Goal: Task Accomplishment & Management: Complete application form

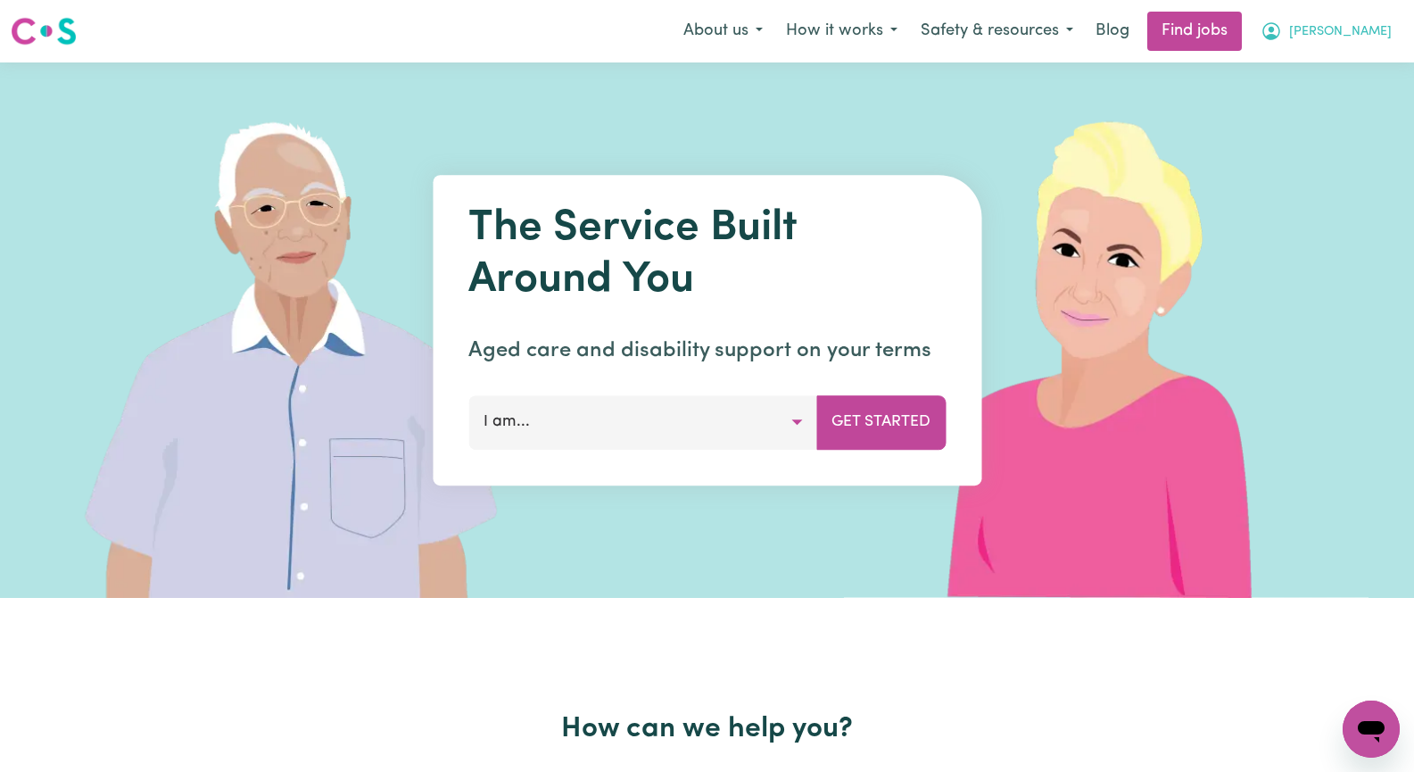
click at [1366, 39] on span "[PERSON_NAME]" at bounding box center [1340, 32] width 103 height 20
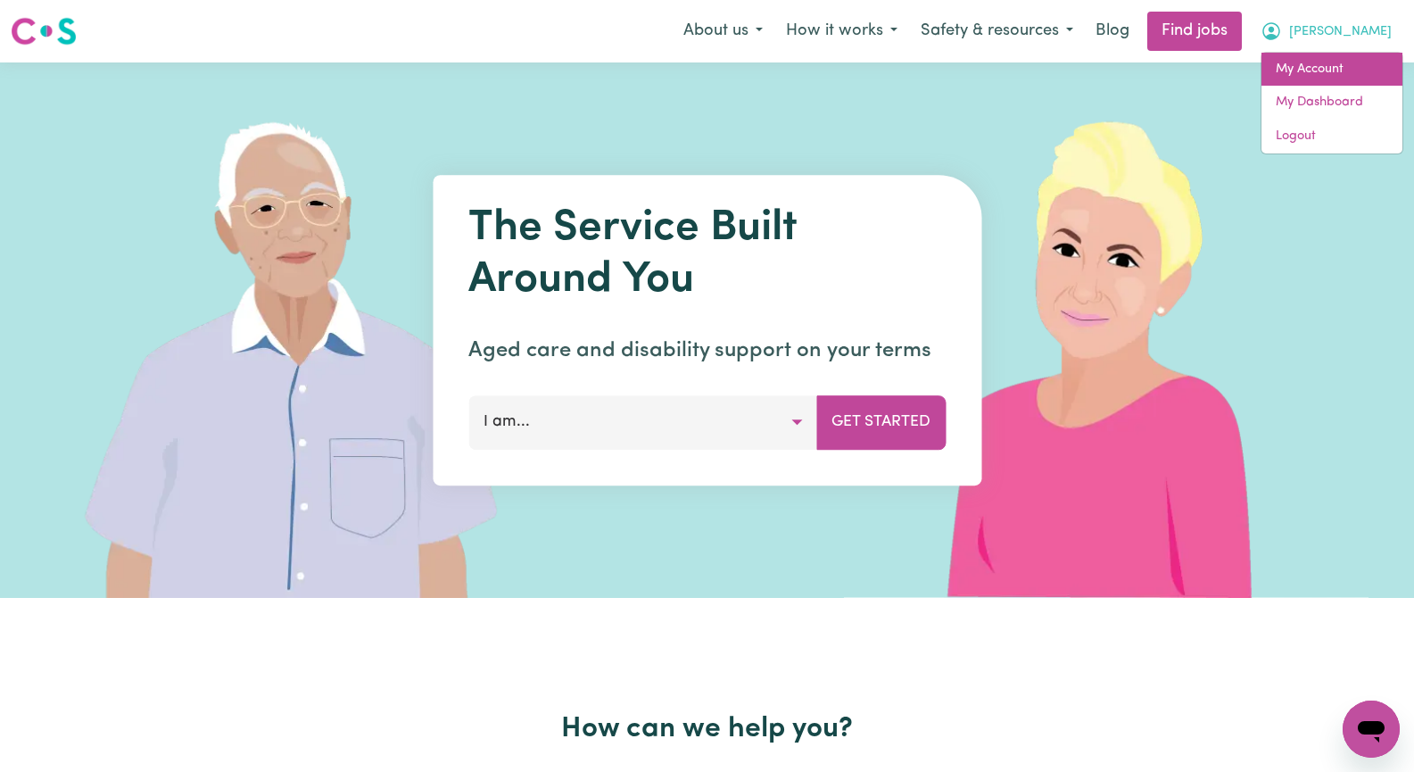
click at [1361, 66] on link "My Account" at bounding box center [1332, 70] width 141 height 34
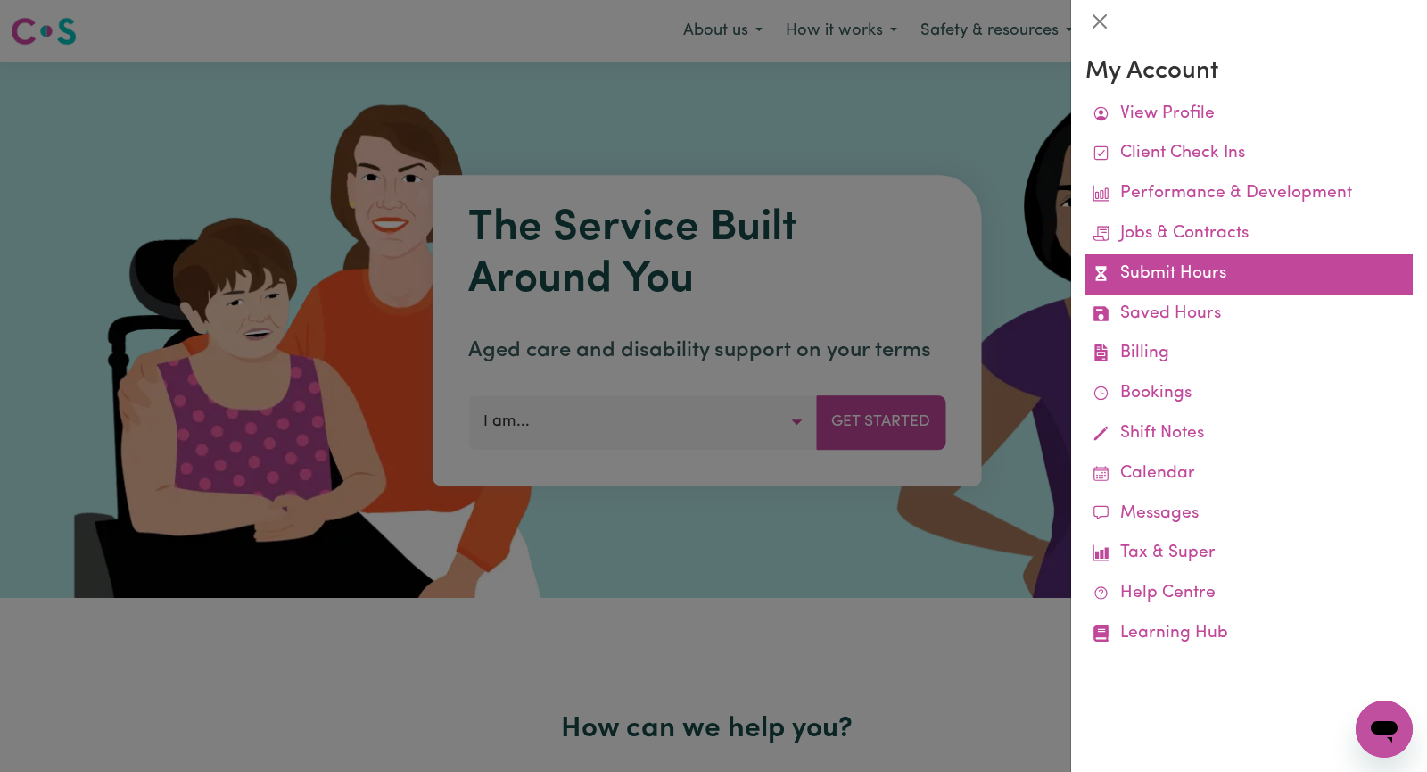
click at [1255, 279] on link "Submit Hours" at bounding box center [1249, 274] width 327 height 40
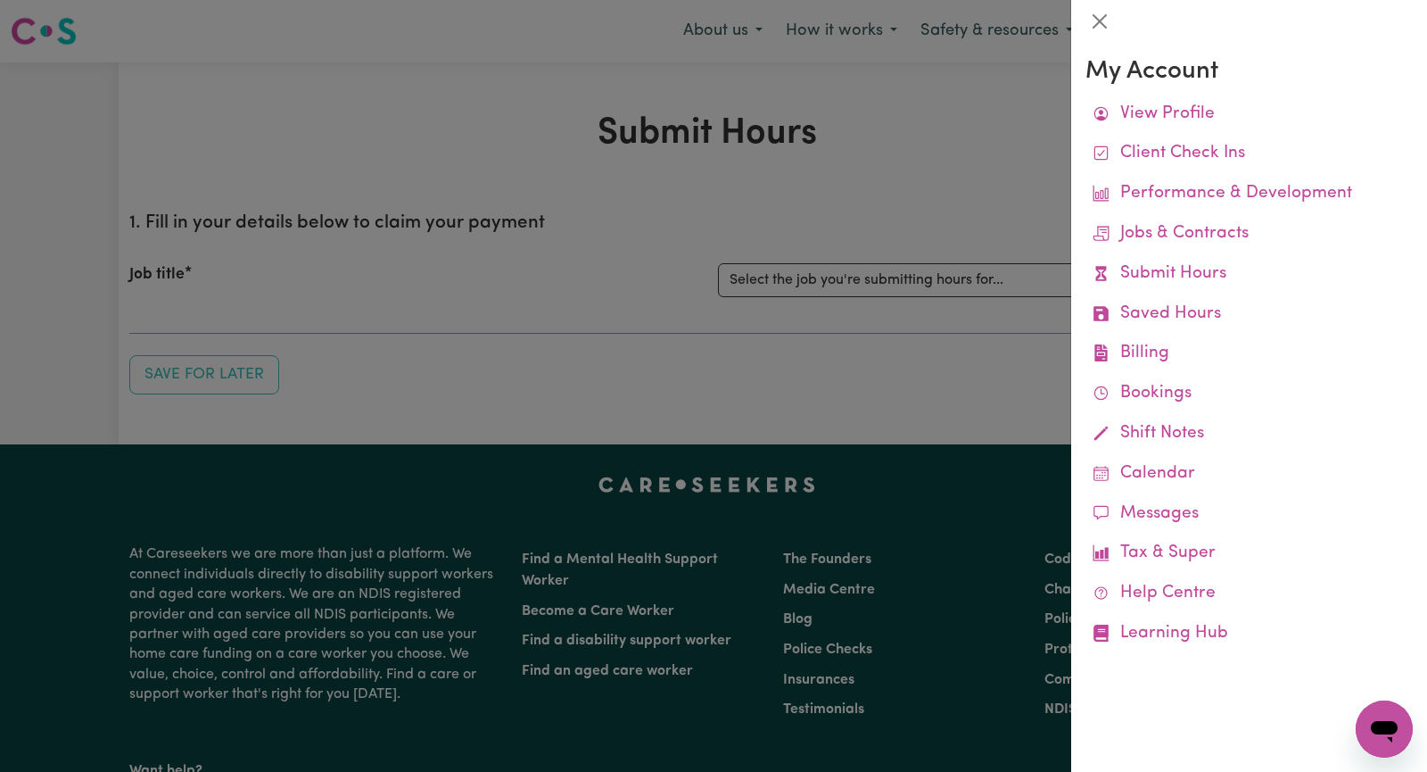
click at [859, 284] on div at bounding box center [713, 386] width 1427 height 772
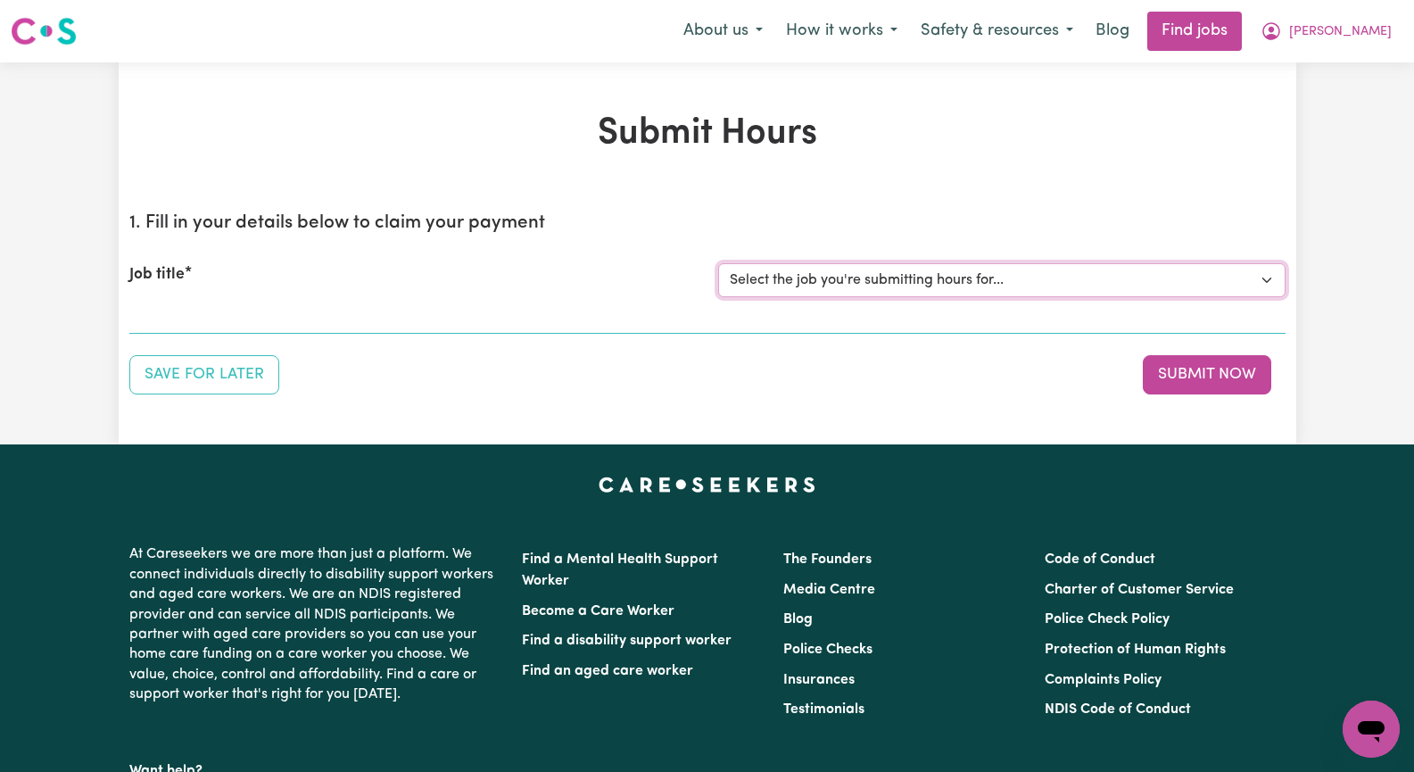
click at [1264, 284] on select "Select the job you're submitting hours for... [[PERSON_NAME]] Seeking Mature, P…" at bounding box center [1001, 280] width 567 height 34
select select "14585"
click at [718, 263] on select "Select the job you're submitting hours for... [[PERSON_NAME]] Seeking Mature, P…" at bounding box center [1001, 280] width 567 height 34
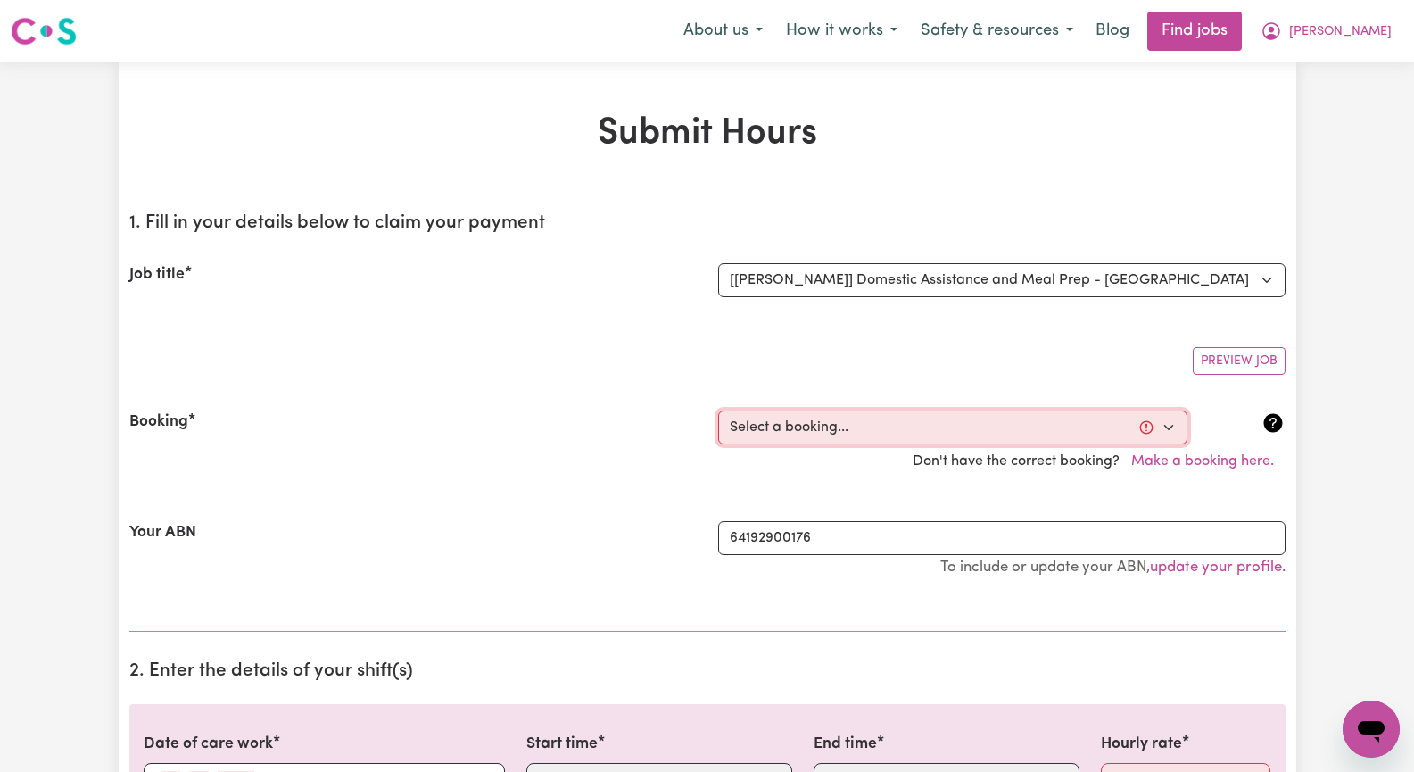
click at [1173, 427] on select "Select a booking... [DATE] 09:30am to 01:30pm (RECURRING) [GEOGRAPHIC_DATA][DAT…" at bounding box center [952, 427] width 469 height 34
select select "347235"
click at [718, 410] on select "Select a booking... [DATE] 09:30am to 01:30pm (RECURRING) [GEOGRAPHIC_DATA][DAT…" at bounding box center [952, 427] width 469 height 34
type input "[DATE]"
type input "12"
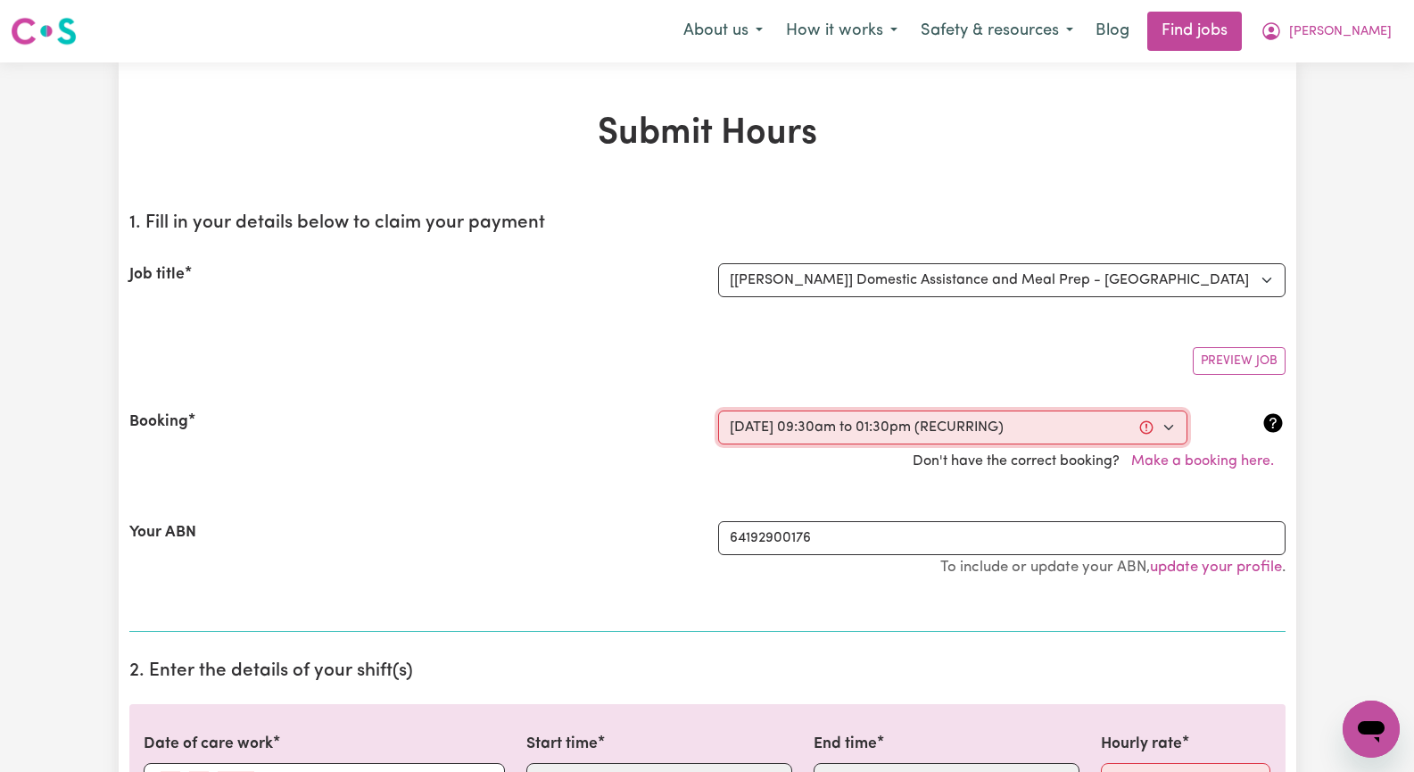
type input "8"
type input "2025"
type input "09:30"
type input "9"
type input "30"
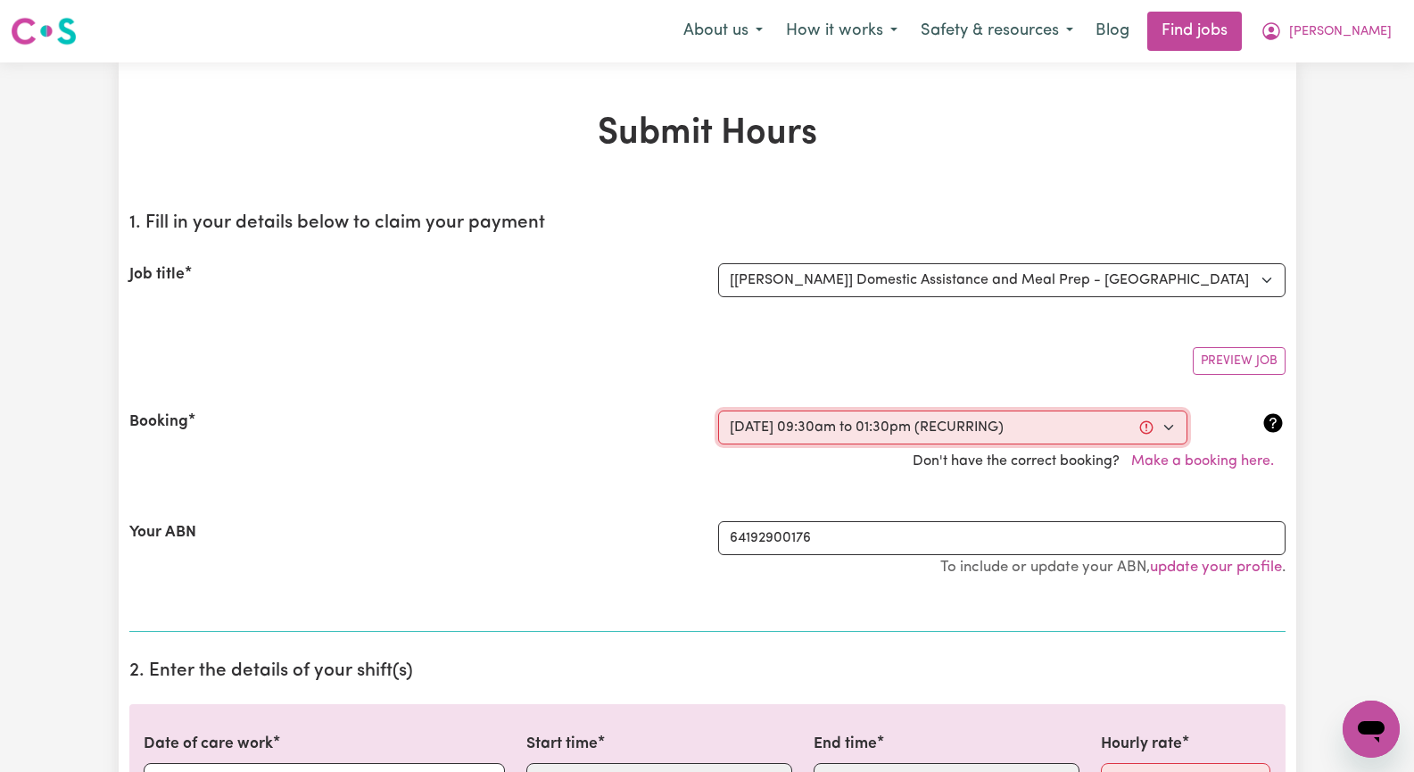
select select "am"
type input "13:30"
type input "1"
type input "30"
select select "pm"
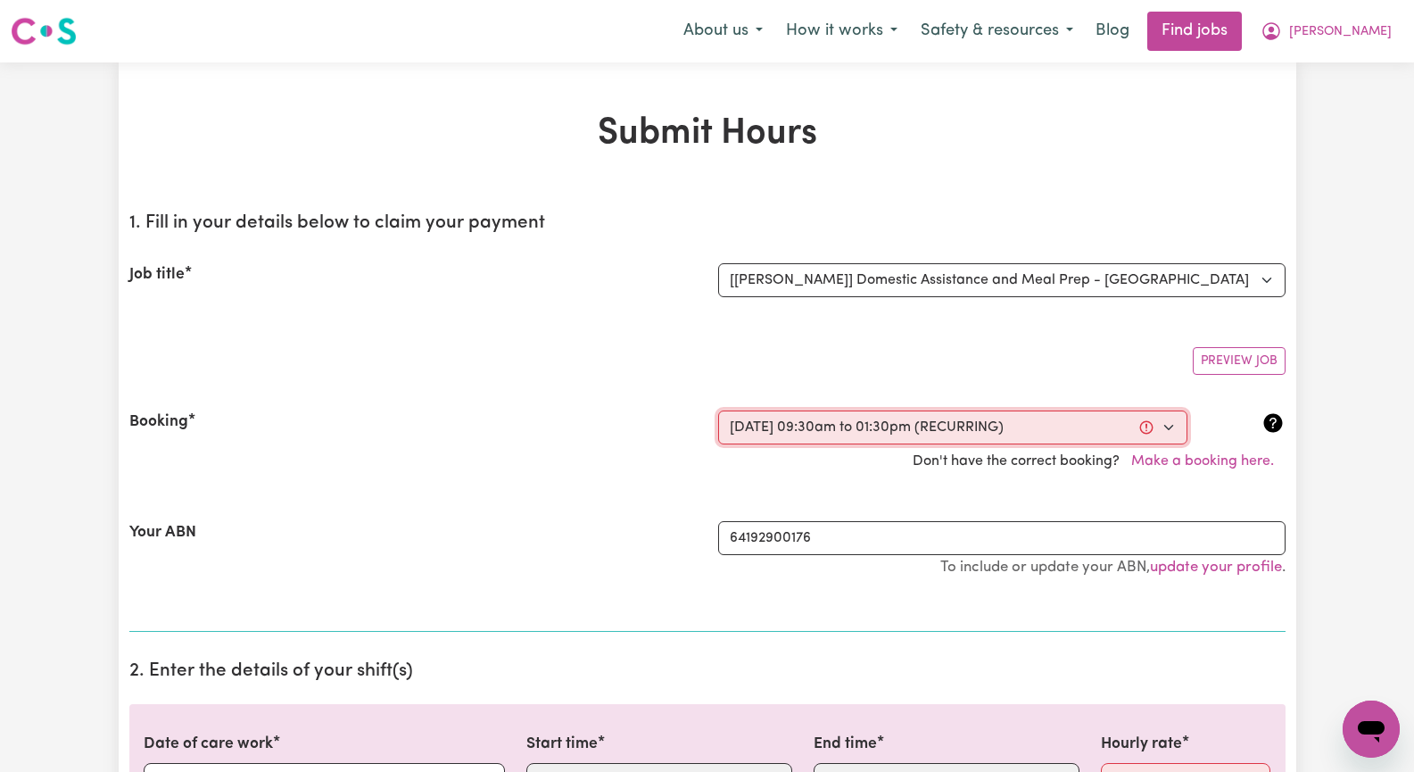
select select "45-Weekday"
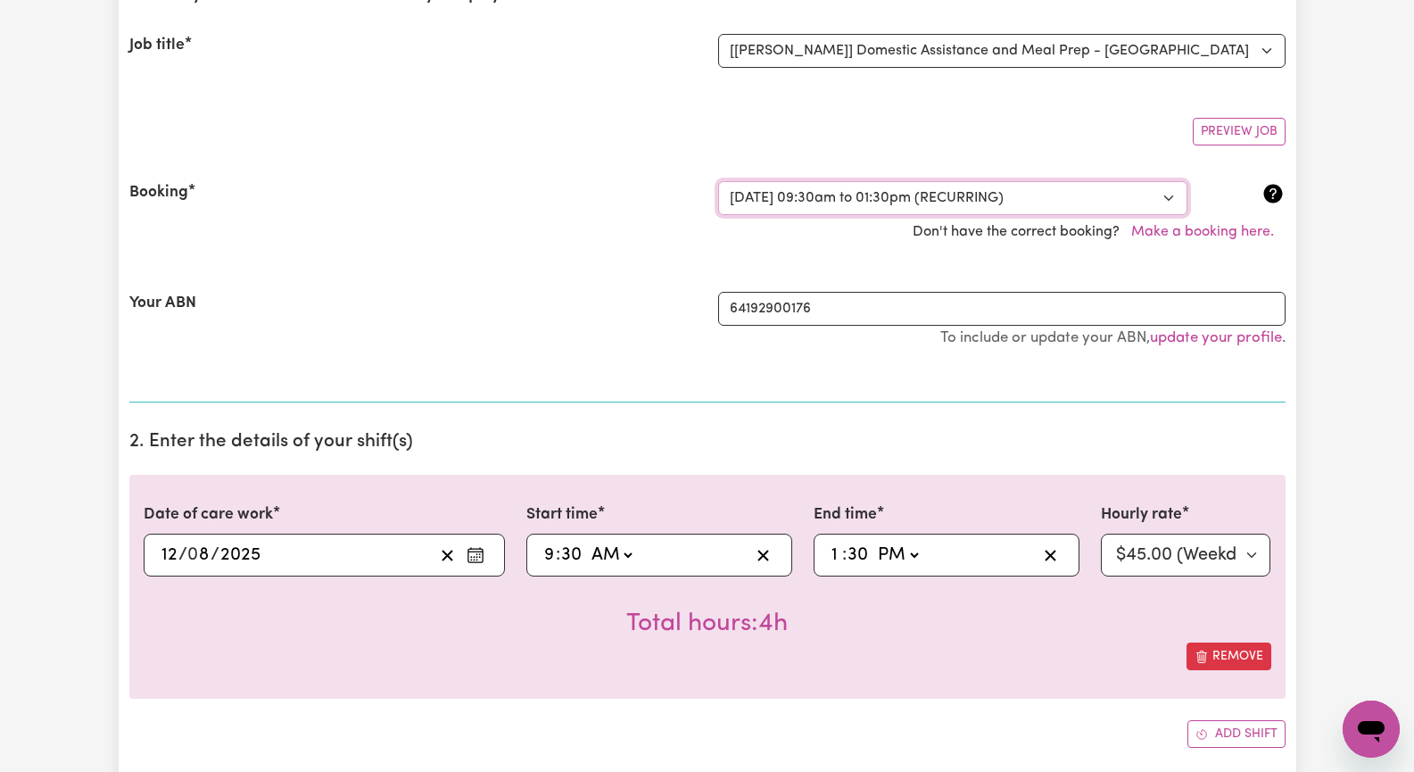
scroll to position [446, 0]
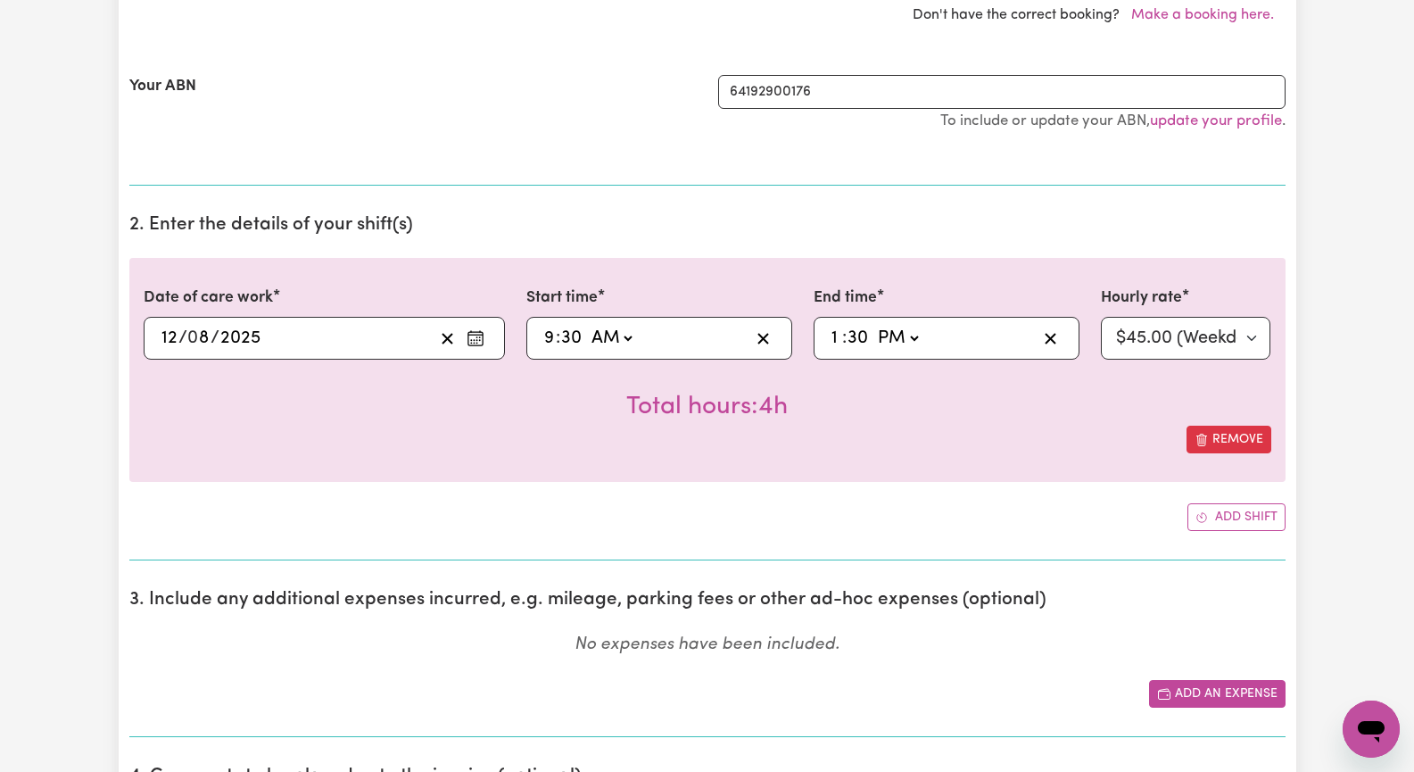
click at [1213, 691] on button "Add an expense" at bounding box center [1217, 694] width 137 height 28
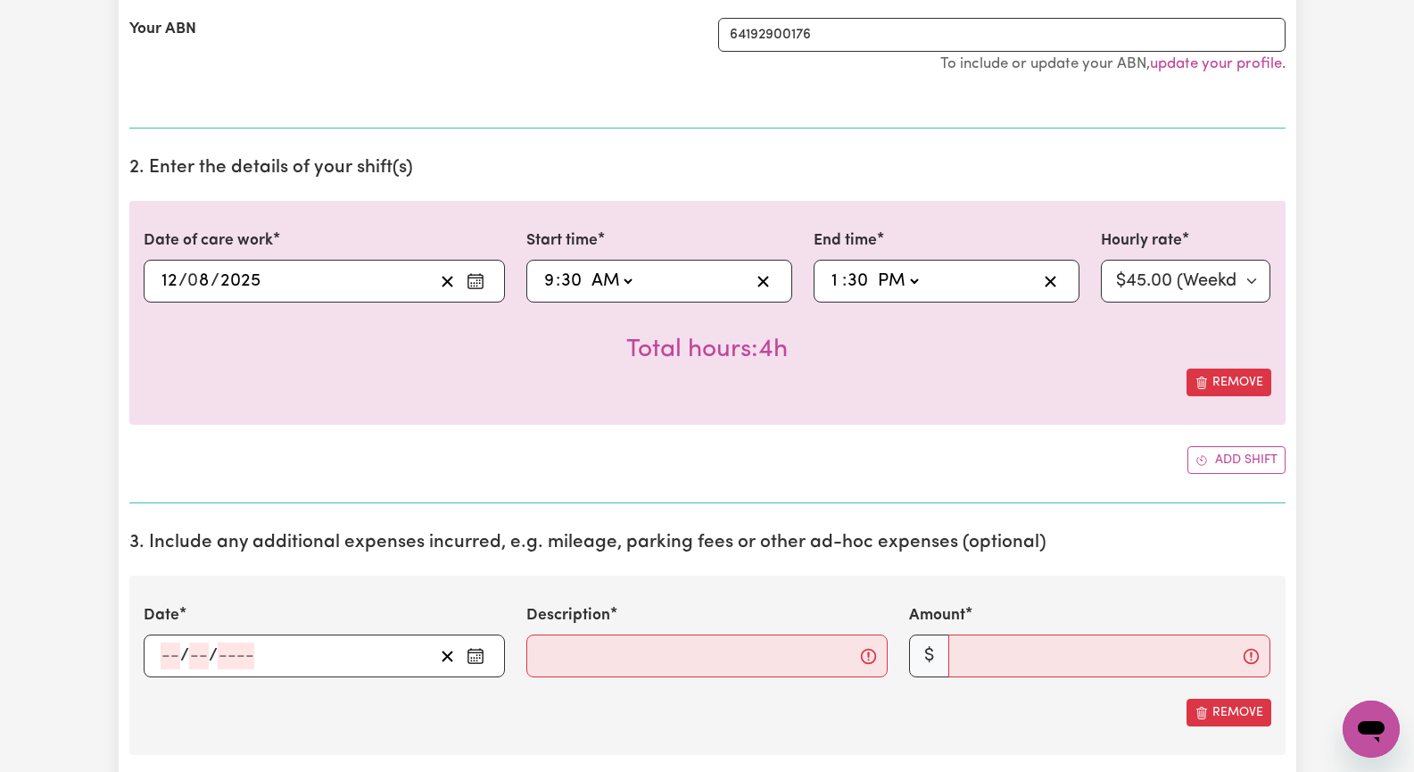
scroll to position [625, 0]
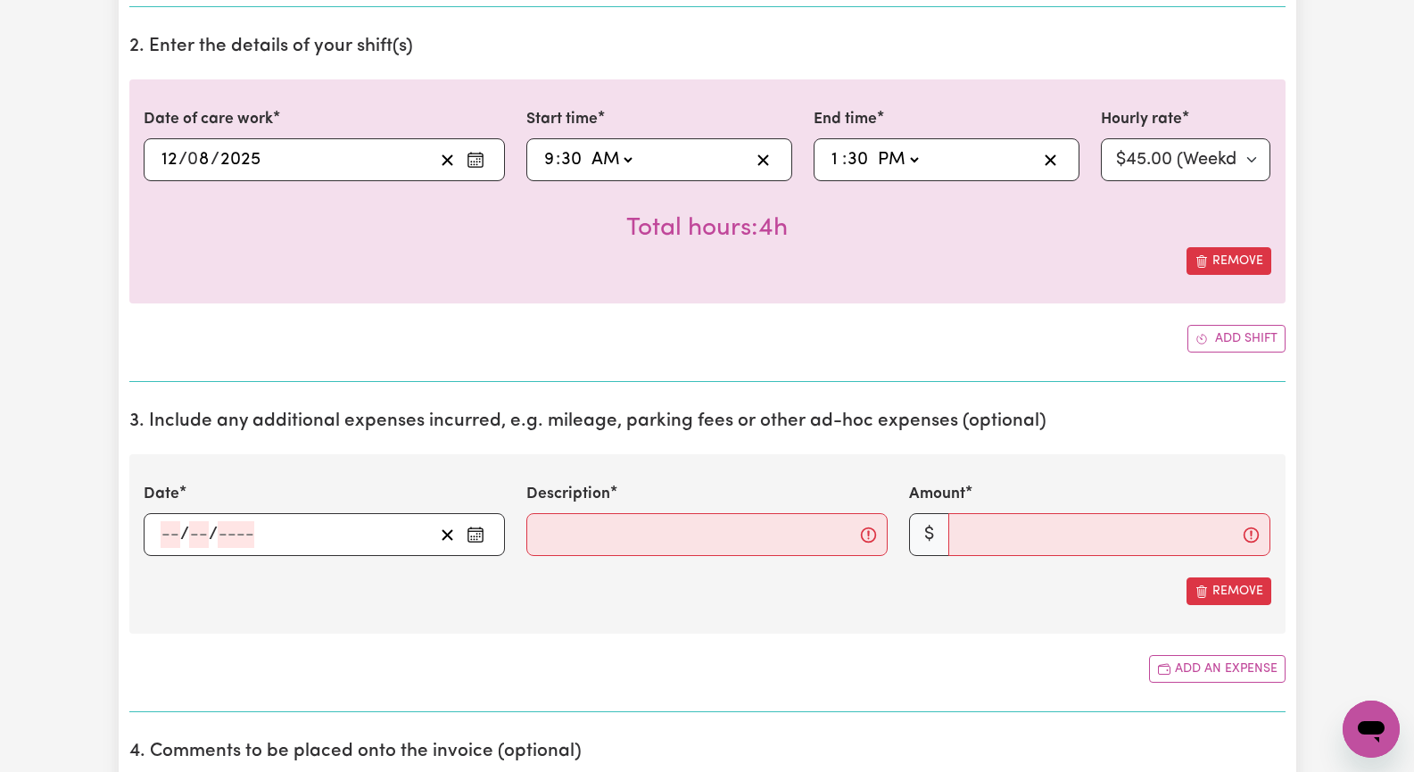
click at [476, 538] on icon "Enter the date of expense" at bounding box center [476, 534] width 18 height 18
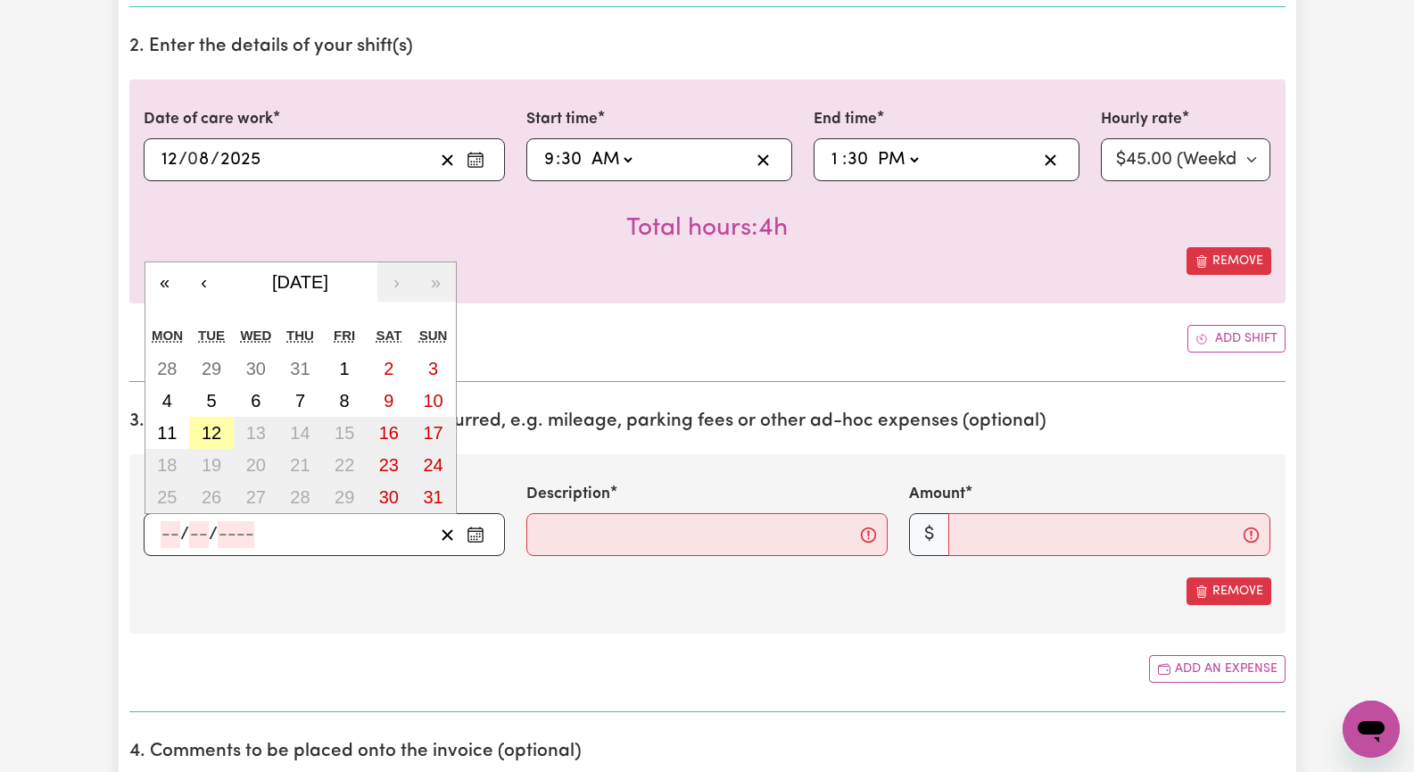
click at [206, 432] on abbr "12" at bounding box center [212, 433] width 20 height 20
type input "[DATE]"
type input "12"
type input "8"
type input "2025"
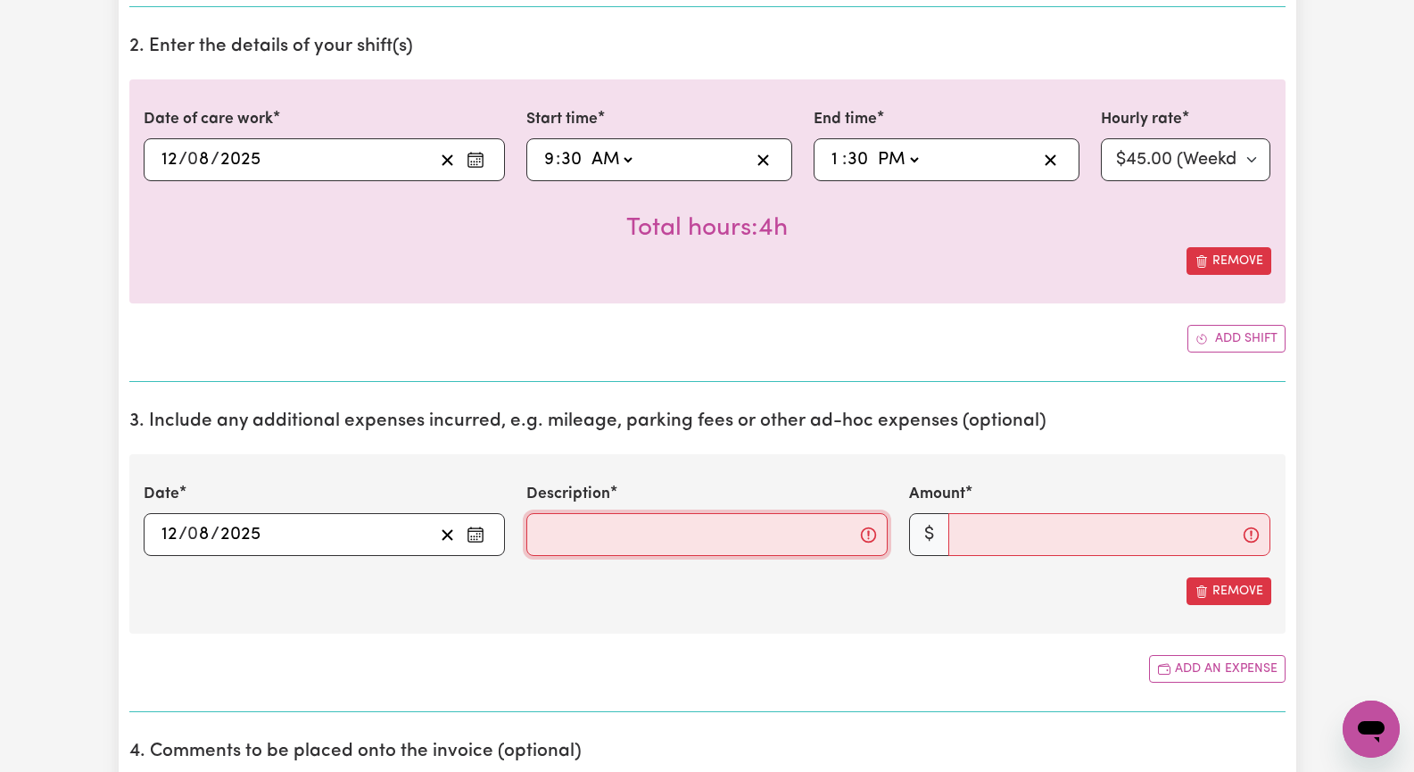
click at [586, 533] on input "Description" at bounding box center [706, 534] width 361 height 43
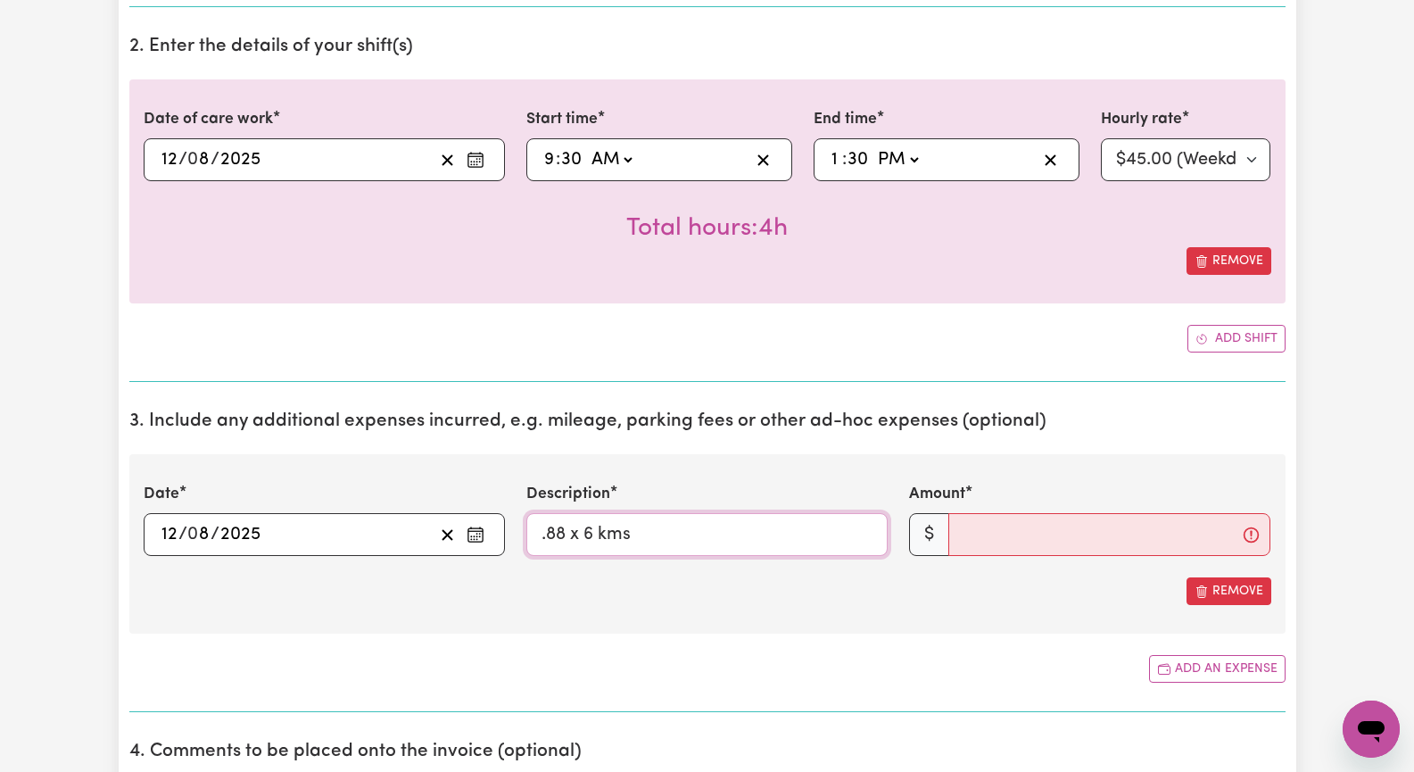
drag, startPoint x: 567, startPoint y: 536, endPoint x: 581, endPoint y: 531, distance: 14.4
click at [574, 533] on input ".88 x 6 kms" at bounding box center [706, 534] width 361 height 43
type input ".88 cents x 6 kms"
click at [1057, 533] on input "Amount" at bounding box center [1109, 534] width 322 height 43
click at [1072, 533] on input "Amount" at bounding box center [1109, 534] width 322 height 43
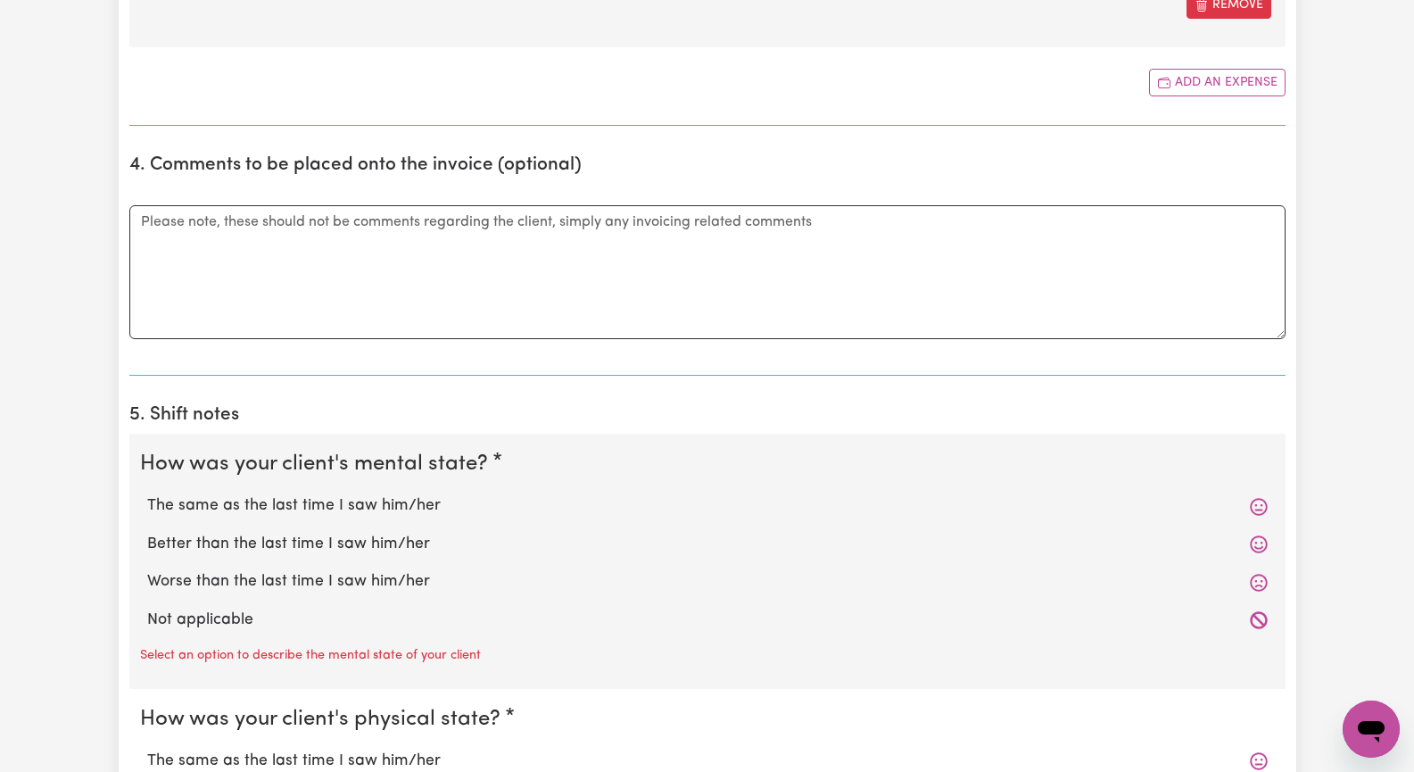
scroll to position [1338, 0]
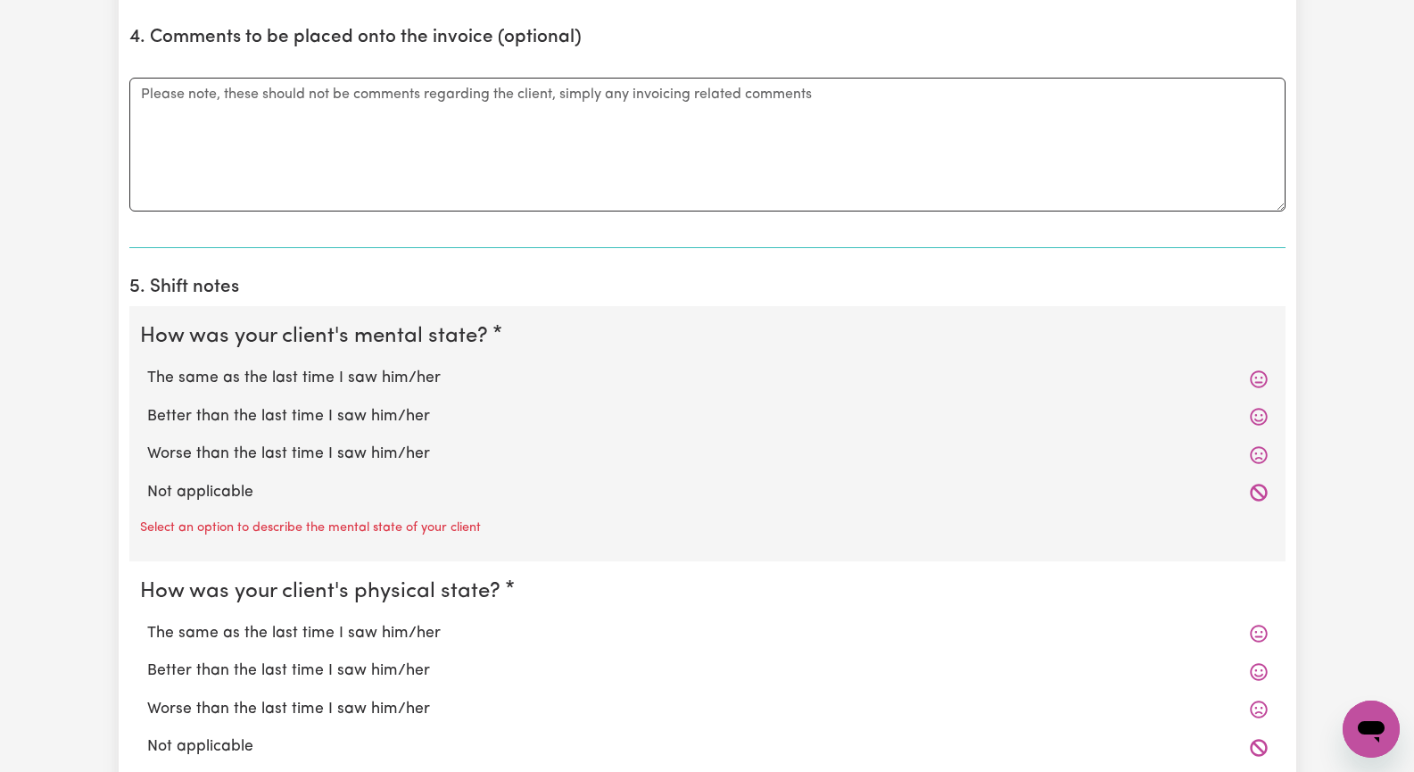
type input "4"
click at [193, 378] on label "The same as the last time I saw him/her" at bounding box center [707, 378] width 1121 height 23
click at [147, 367] on input "The same as the last time I saw him/her" at bounding box center [146, 366] width 1 height 1
radio input "true"
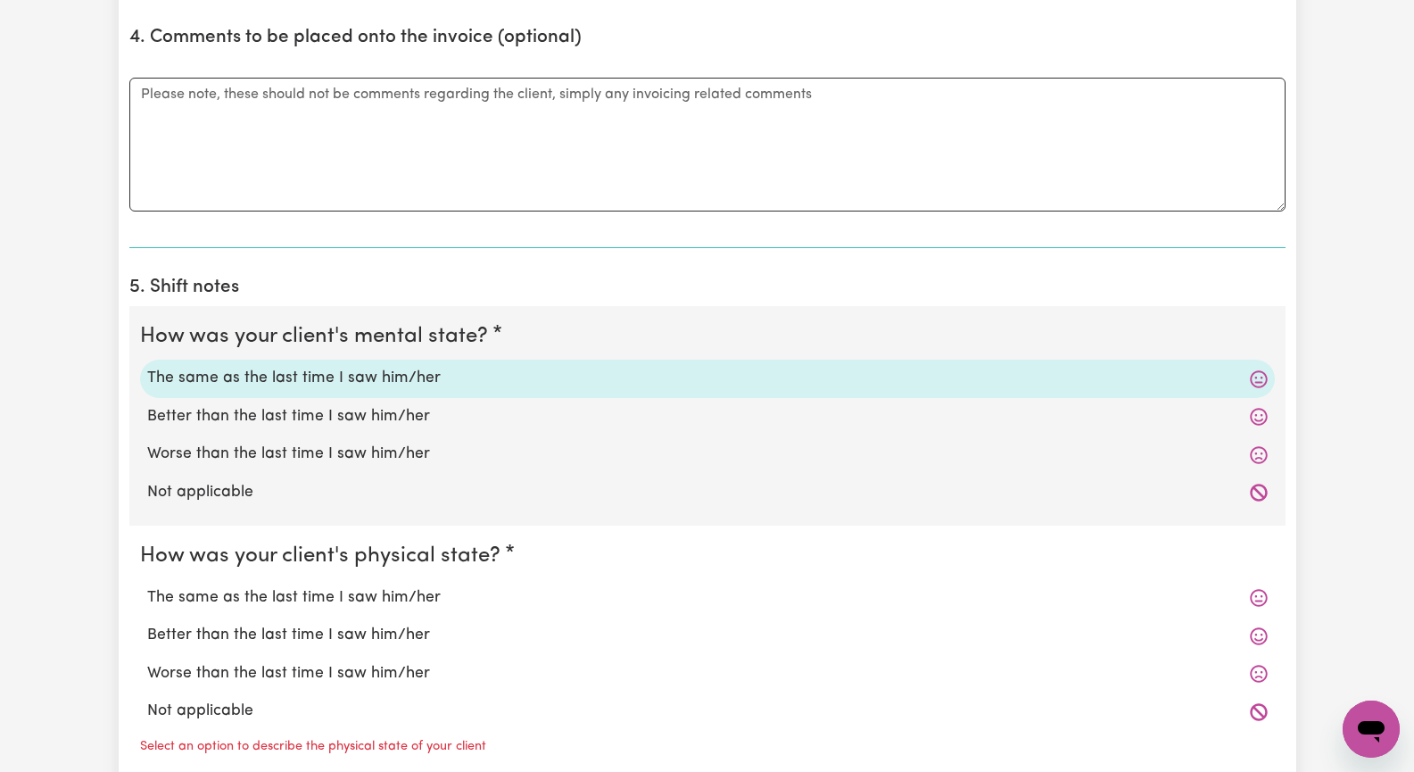
click at [269, 591] on label "The same as the last time I saw him/her" at bounding box center [707, 597] width 1121 height 23
click at [147, 586] on input "The same as the last time I saw him/her" at bounding box center [146, 585] width 1 height 1
radio input "true"
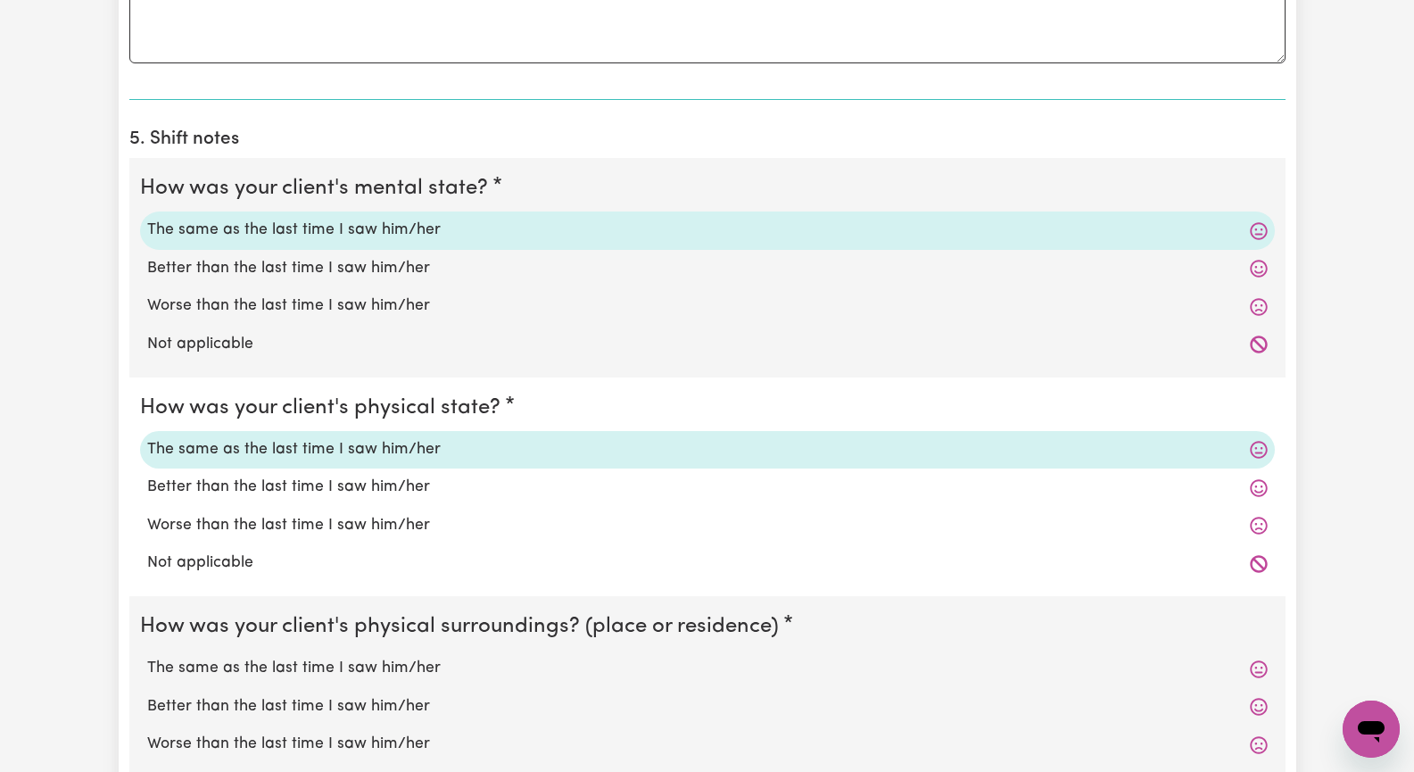
scroll to position [1517, 0]
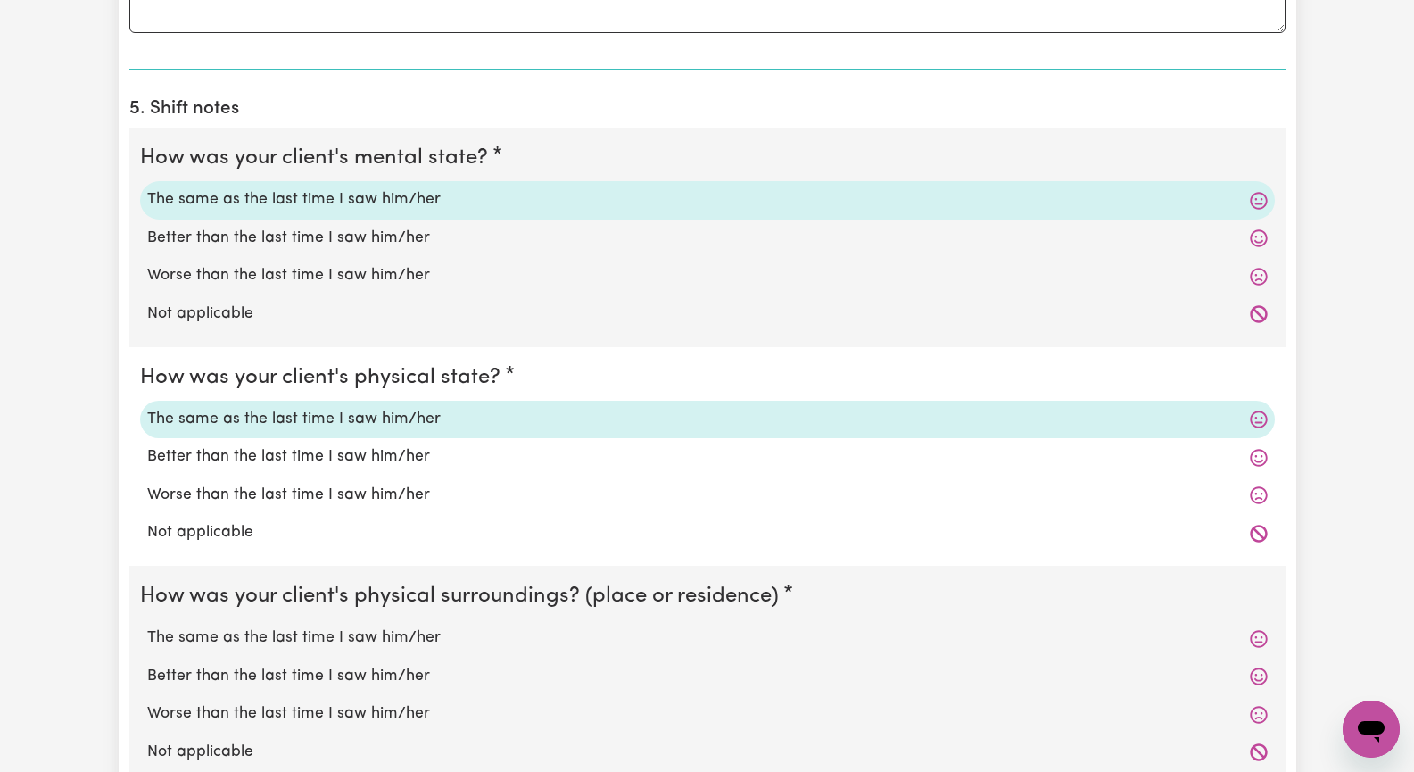
click at [310, 638] on label "The same as the last time I saw him/her" at bounding box center [707, 637] width 1121 height 23
click at [147, 626] on input "The same as the last time I saw him/her" at bounding box center [146, 625] width 1 height 1
radio input "true"
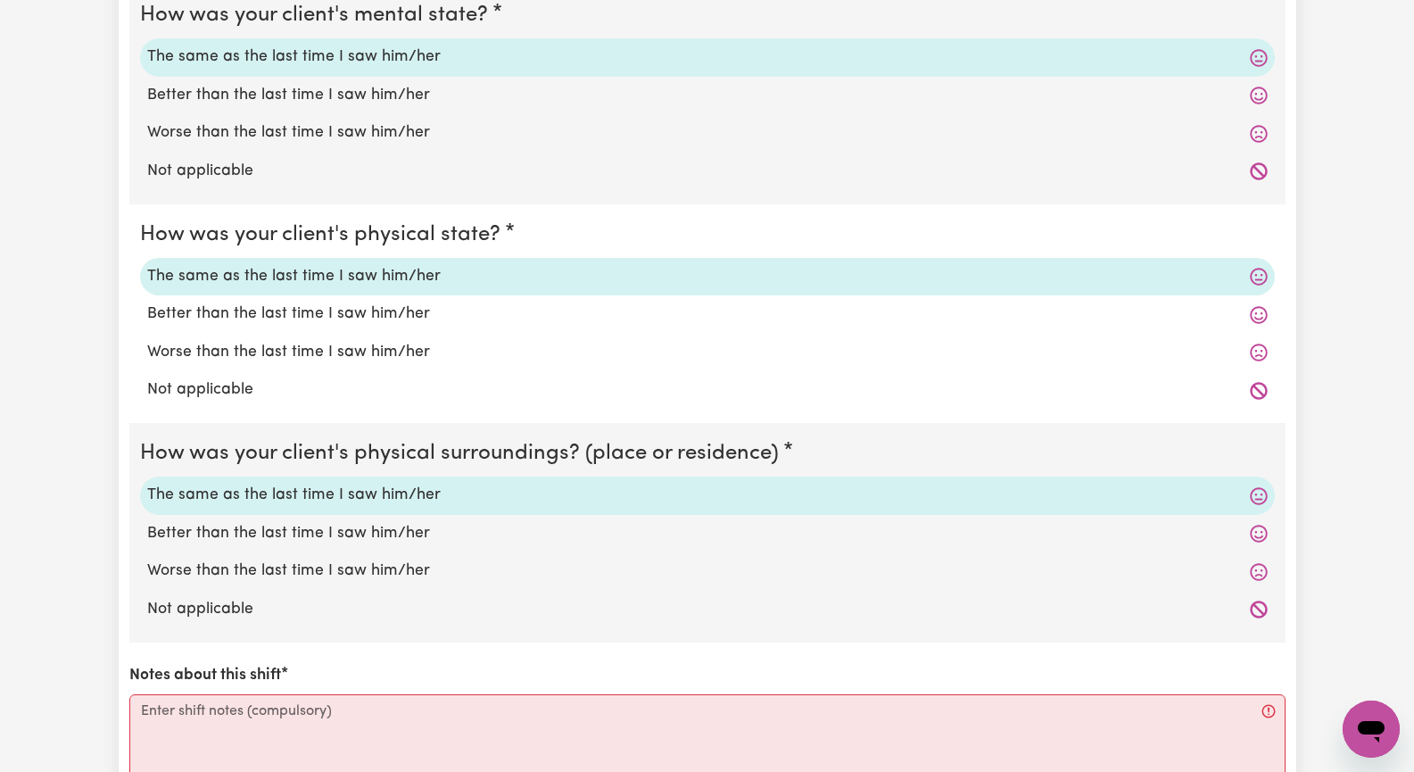
scroll to position [1784, 0]
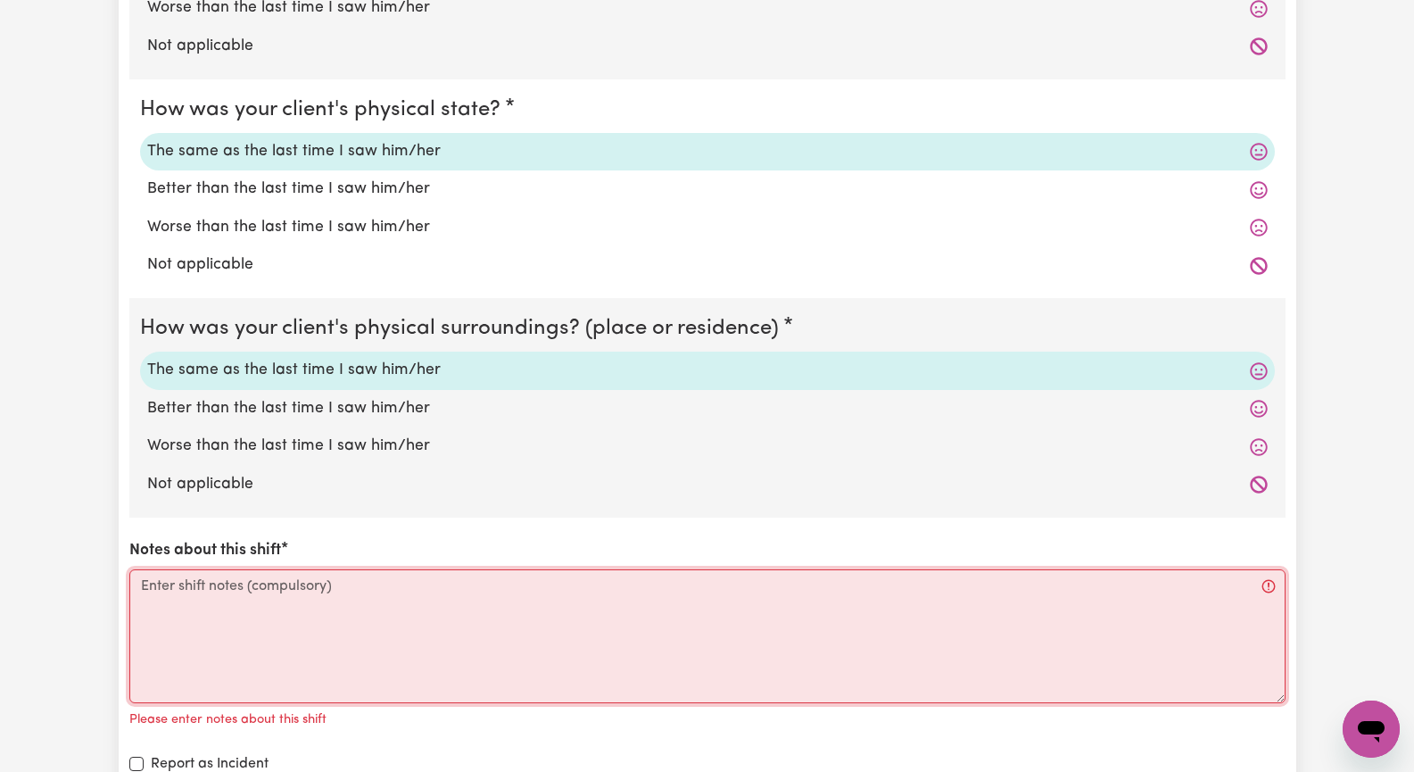
click at [298, 638] on textarea "Notes about this shift" at bounding box center [707, 636] width 1156 height 134
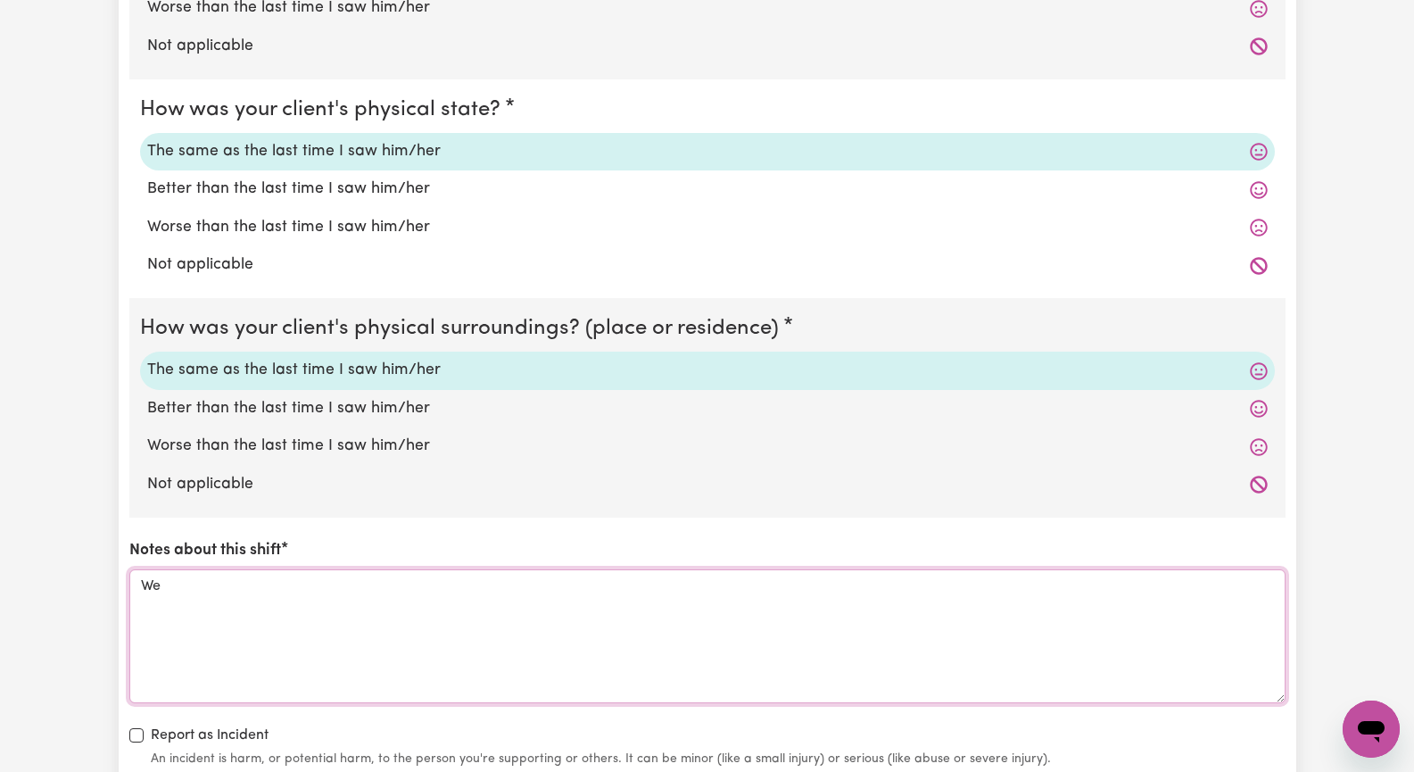
type textarea "W"
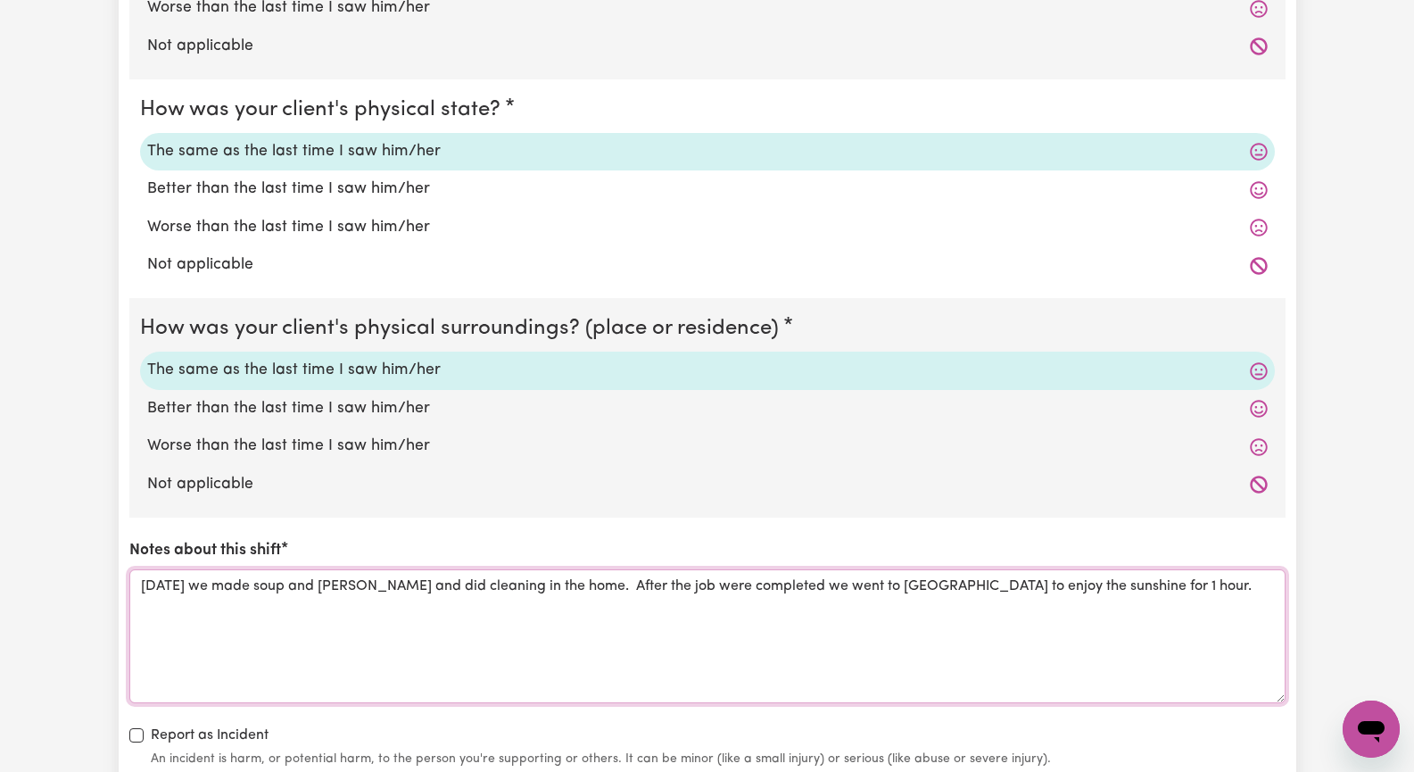
drag, startPoint x: 632, startPoint y: 592, endPoint x: 669, endPoint y: 584, distance: 38.1
click at [632, 591] on textarea "[DATE] we made soup and [PERSON_NAME] and did cleaning in the home. After the j…" at bounding box center [707, 636] width 1156 height 134
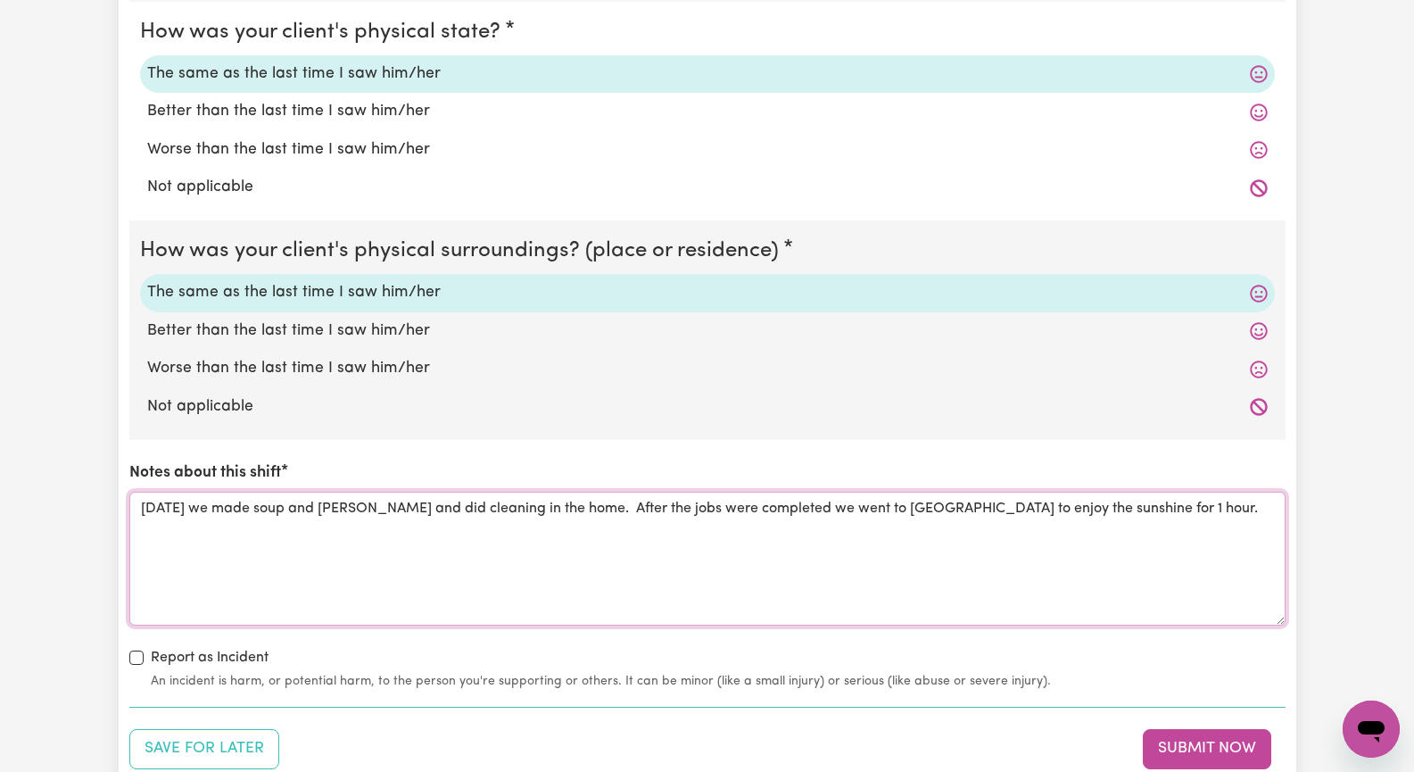
scroll to position [1963, 0]
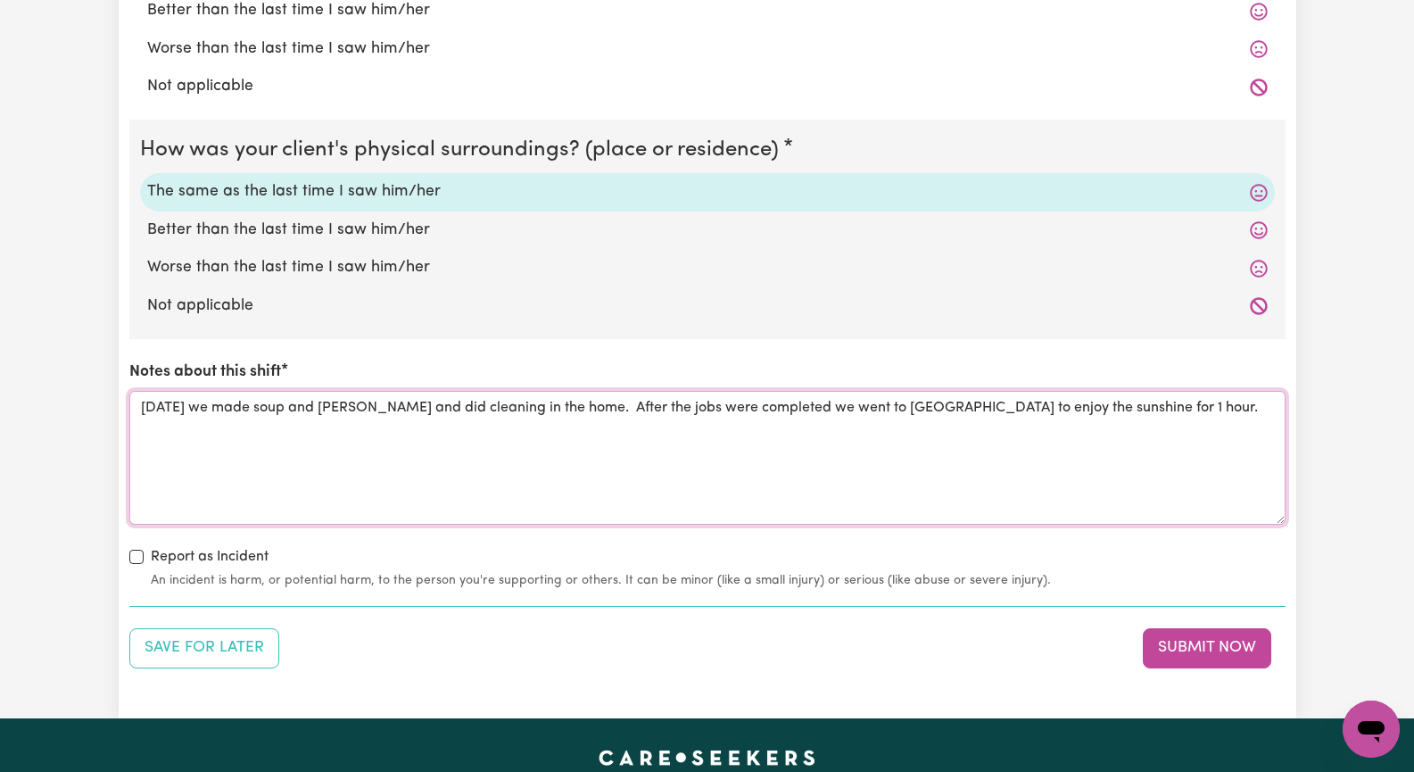
click at [319, 407] on textarea "[DATE] we made soup and [PERSON_NAME] and did cleaning in the home. After the j…" at bounding box center [707, 458] width 1156 height 134
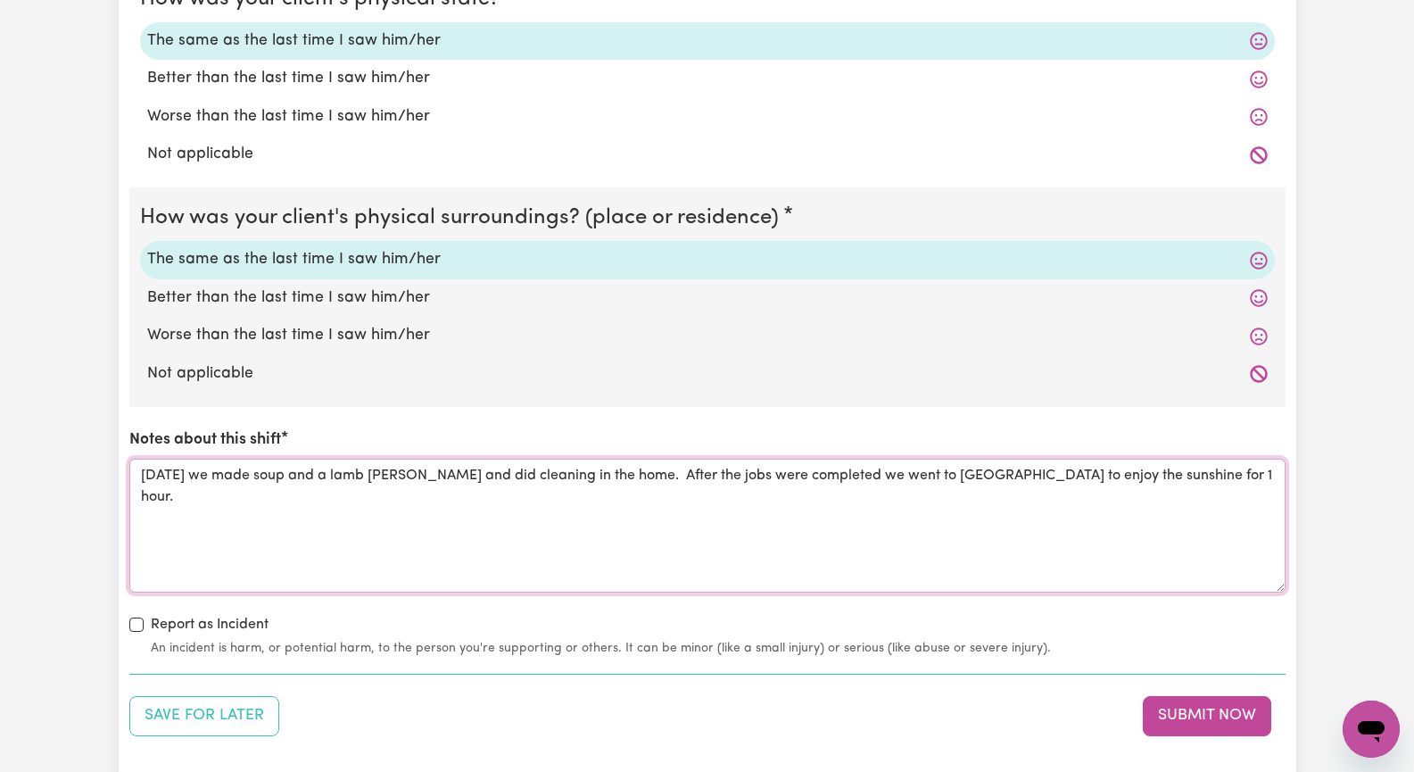
scroll to position [1874, 0]
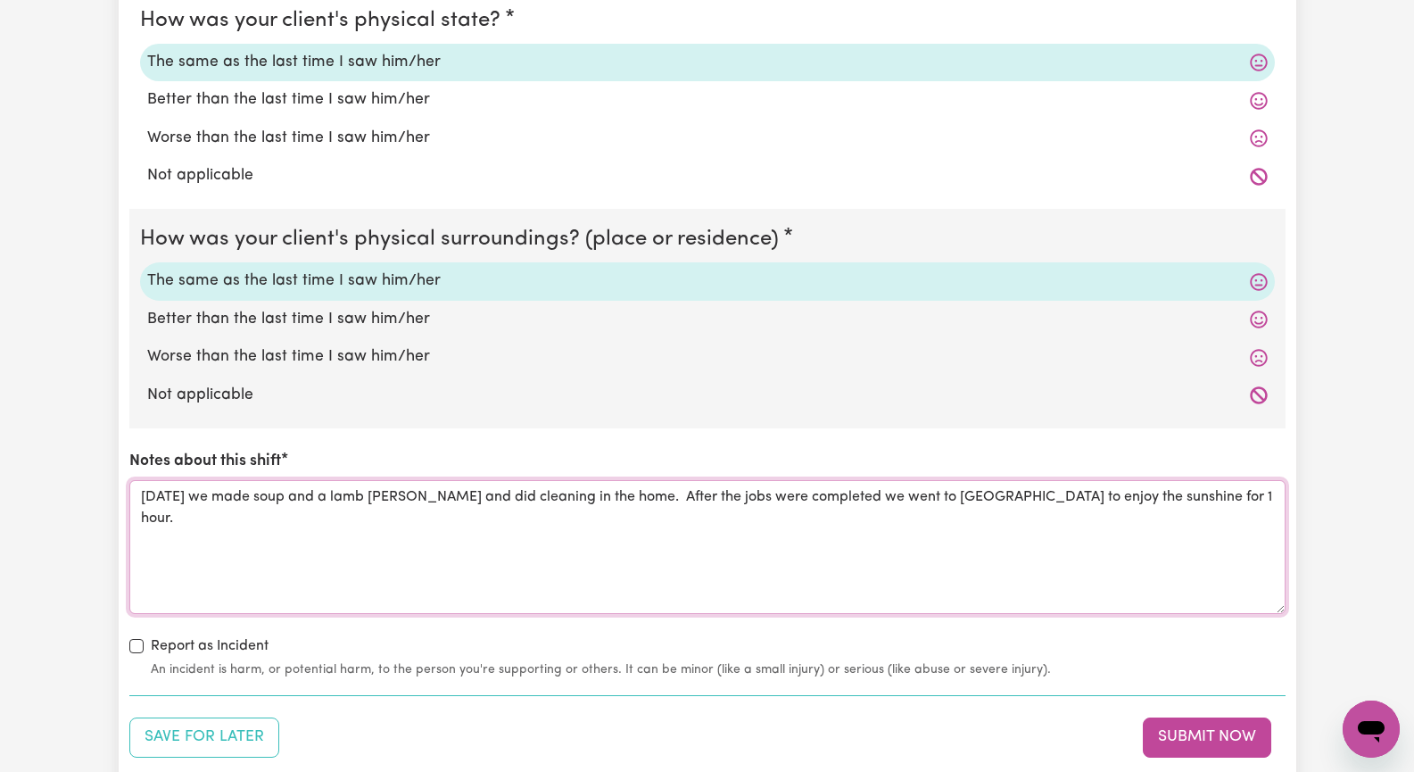
click at [452, 500] on textarea "[DATE] we made soup and a lamb [PERSON_NAME] and did cleaning in the home. Afte…" at bounding box center [707, 547] width 1156 height 134
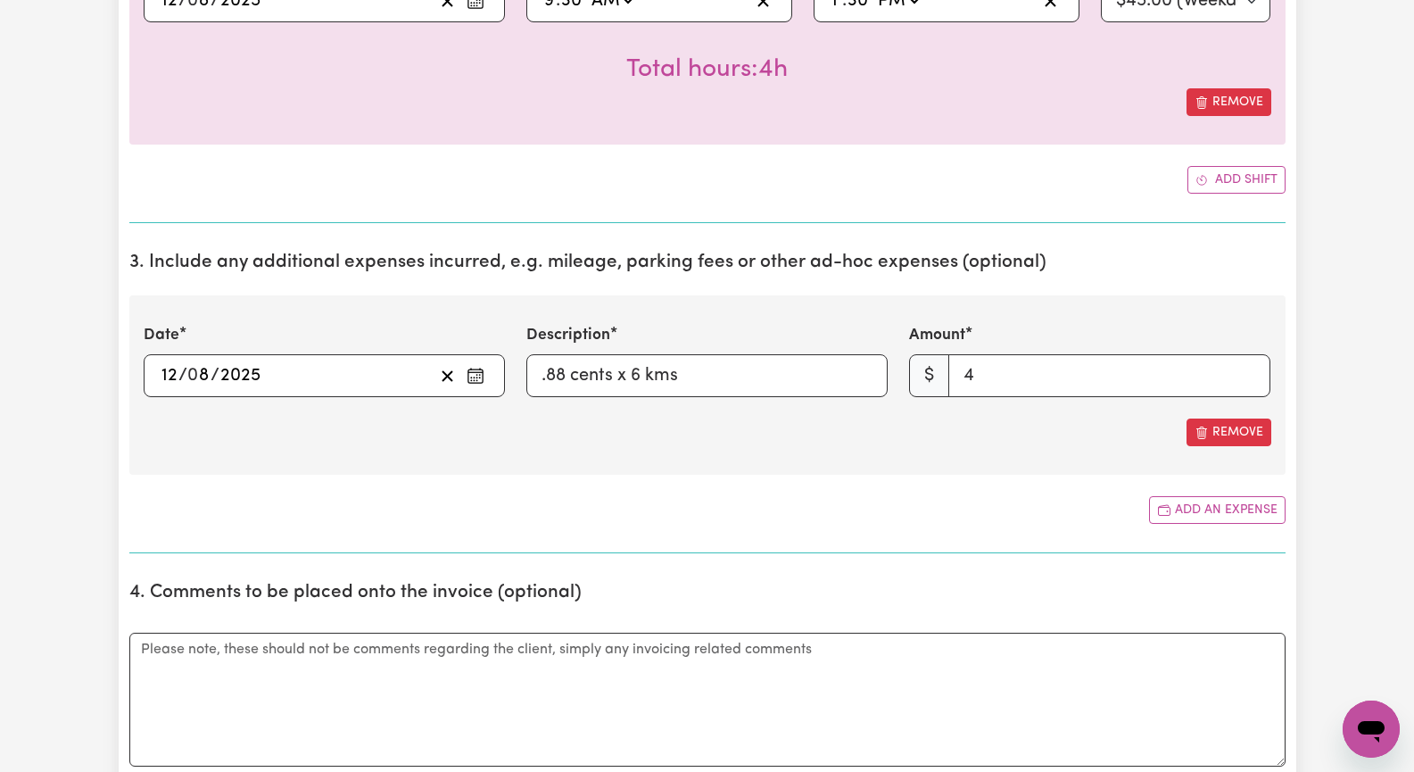
scroll to position [625, 0]
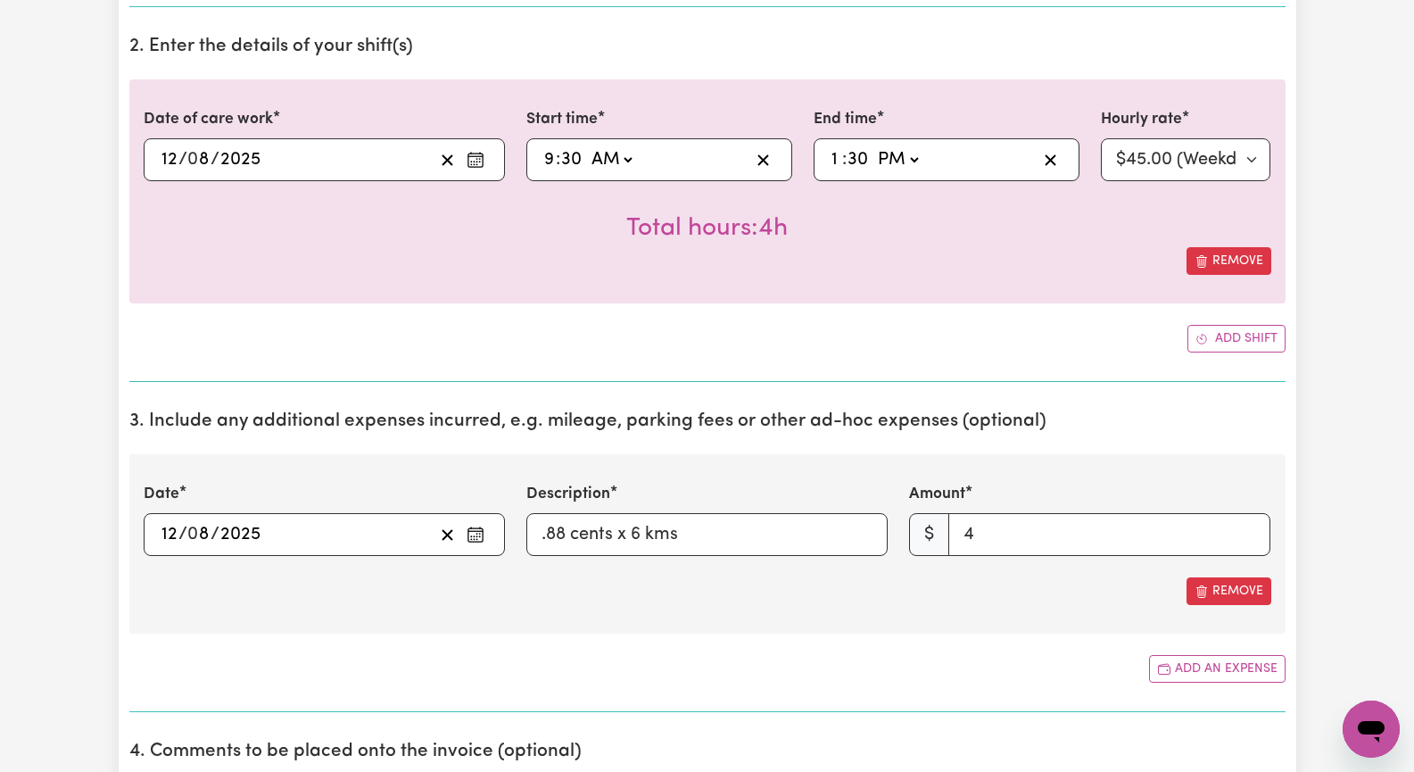
type textarea "[DATE] we made soup and a lamb [PERSON_NAME] and the cleaning in the home. Afte…"
click at [1018, 534] on input "4" at bounding box center [1109, 534] width 322 height 43
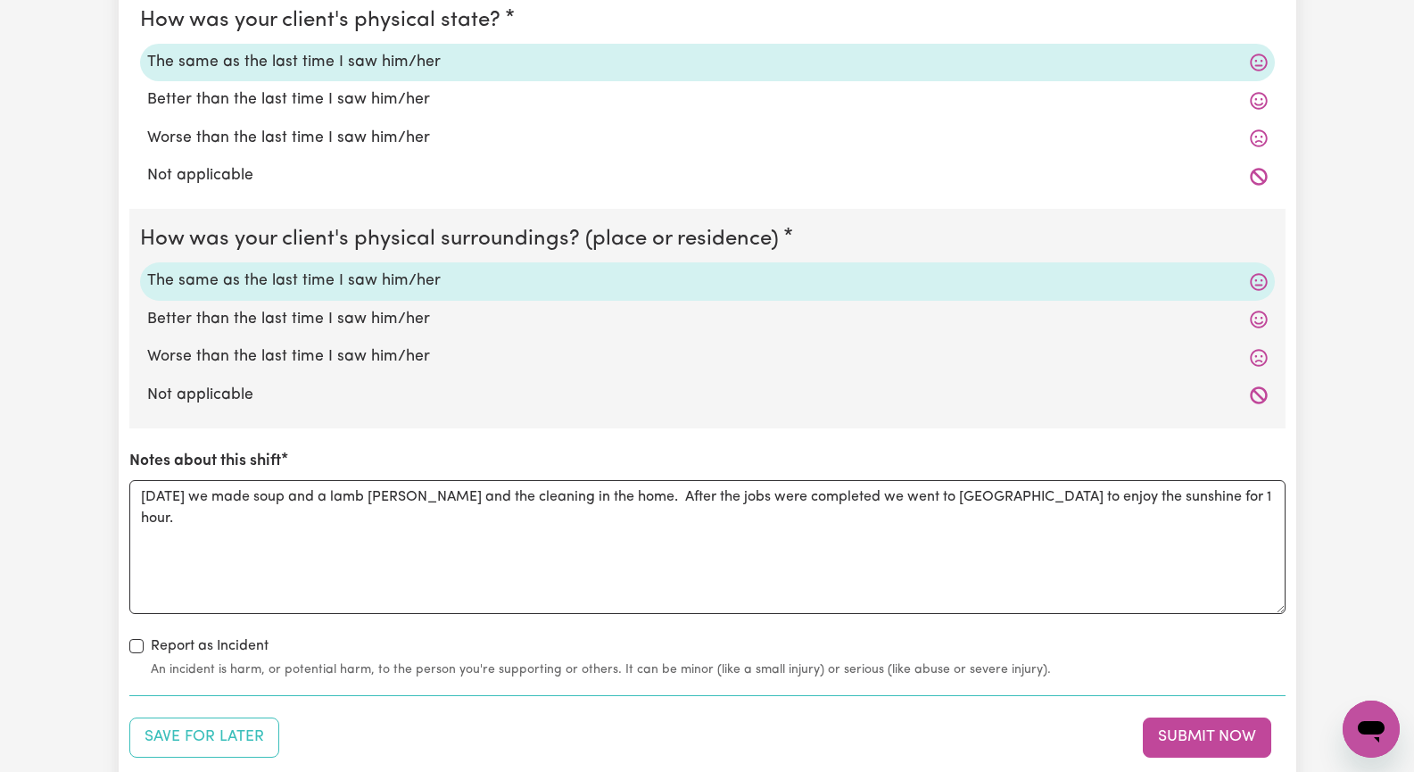
scroll to position [2141, 0]
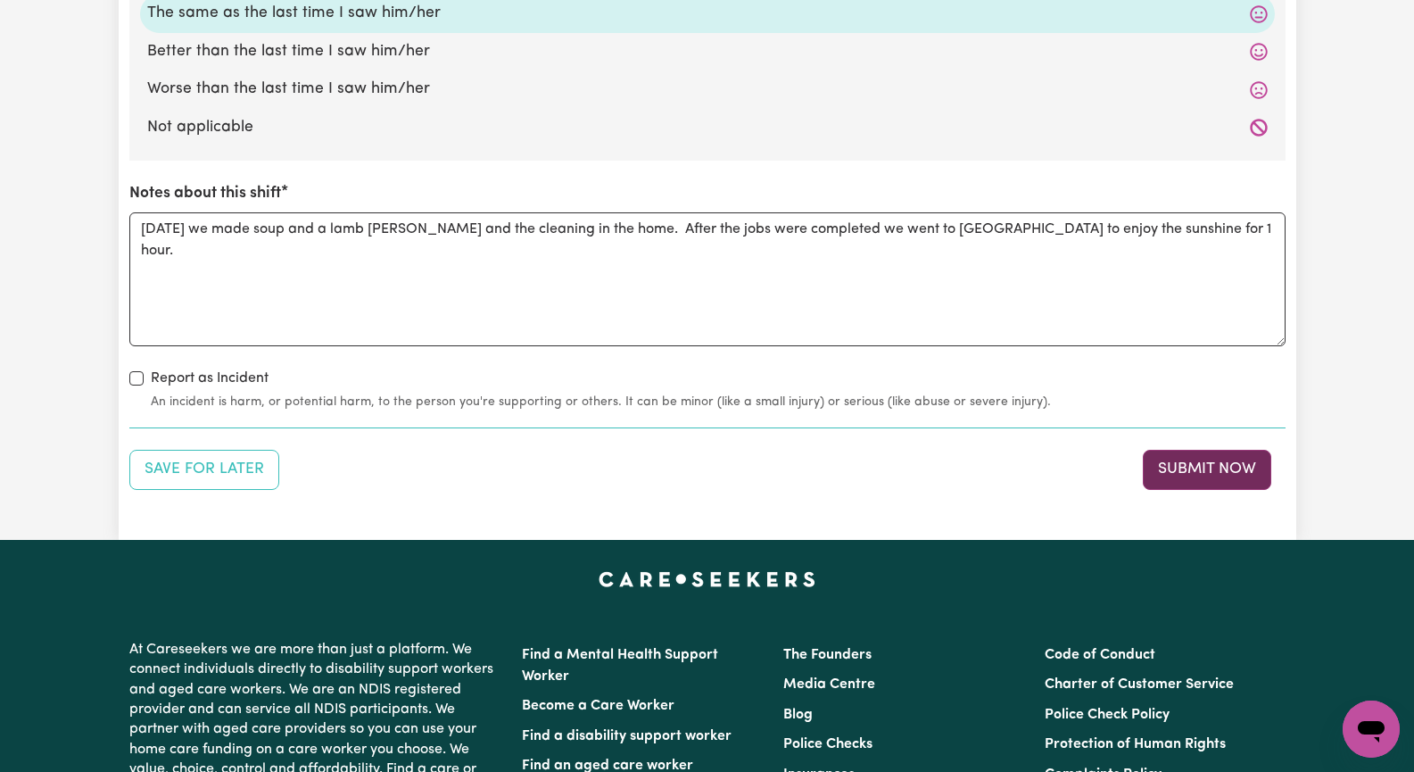
type input "5"
click at [1193, 467] on button "Submit Now" at bounding box center [1207, 469] width 128 height 39
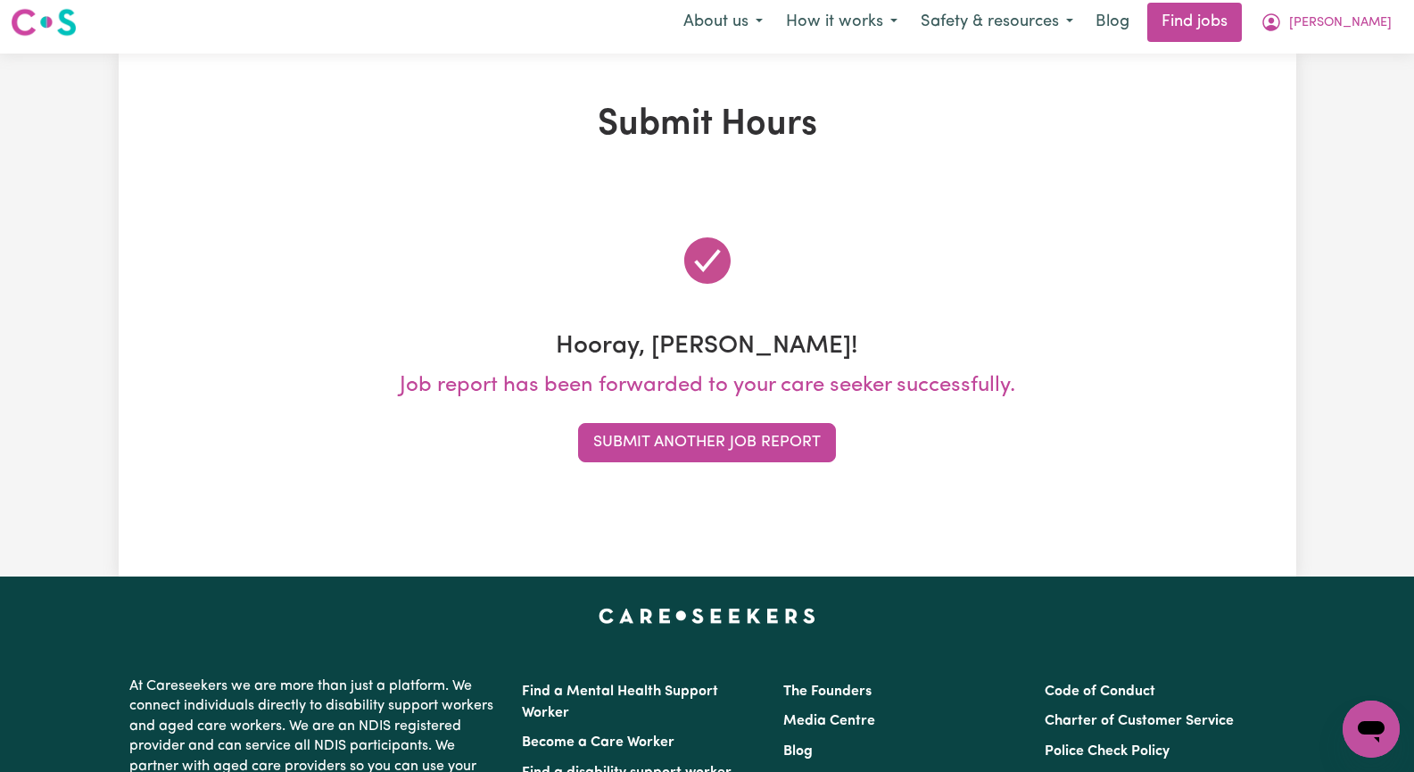
scroll to position [0, 0]
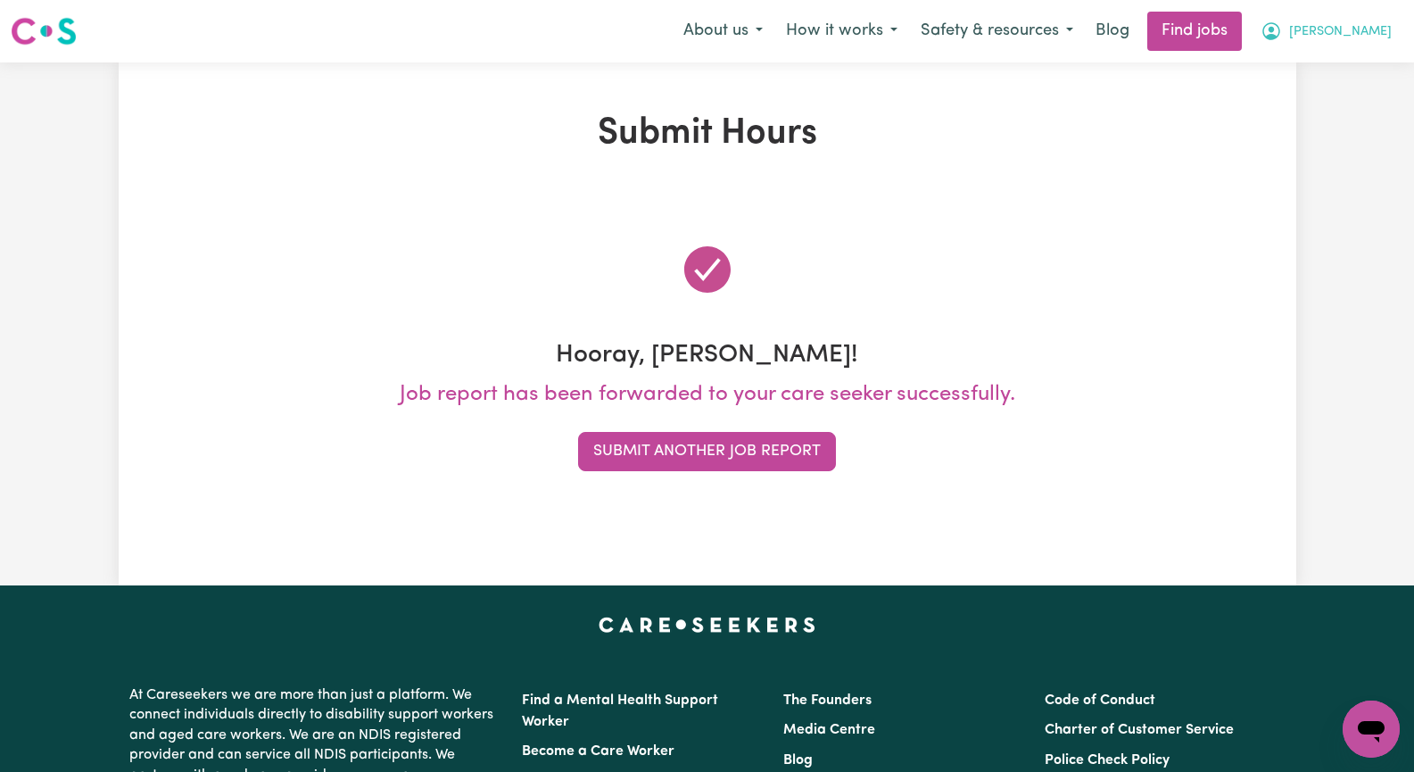
click at [1369, 31] on span "[PERSON_NAME]" at bounding box center [1340, 32] width 103 height 20
click at [682, 451] on button "Submit Another Job Report" at bounding box center [707, 451] width 258 height 39
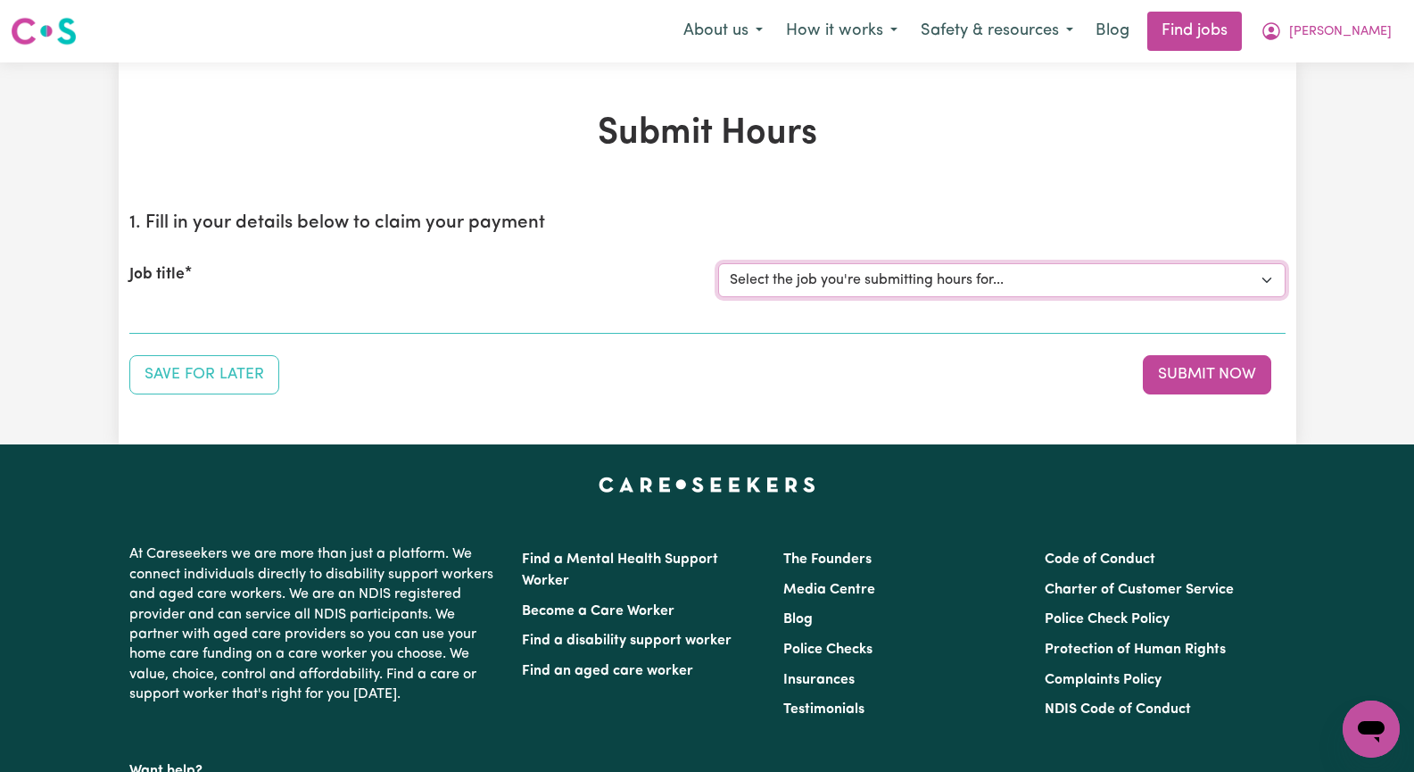
click at [1269, 280] on select "Select the job you're submitting hours for... [[PERSON_NAME]] Seeking Mature, P…" at bounding box center [1001, 280] width 567 height 34
select select "14611"
click at [718, 263] on select "Select the job you're submitting hours for... [[PERSON_NAME]] Seeking Mature, P…" at bounding box center [1001, 280] width 567 height 34
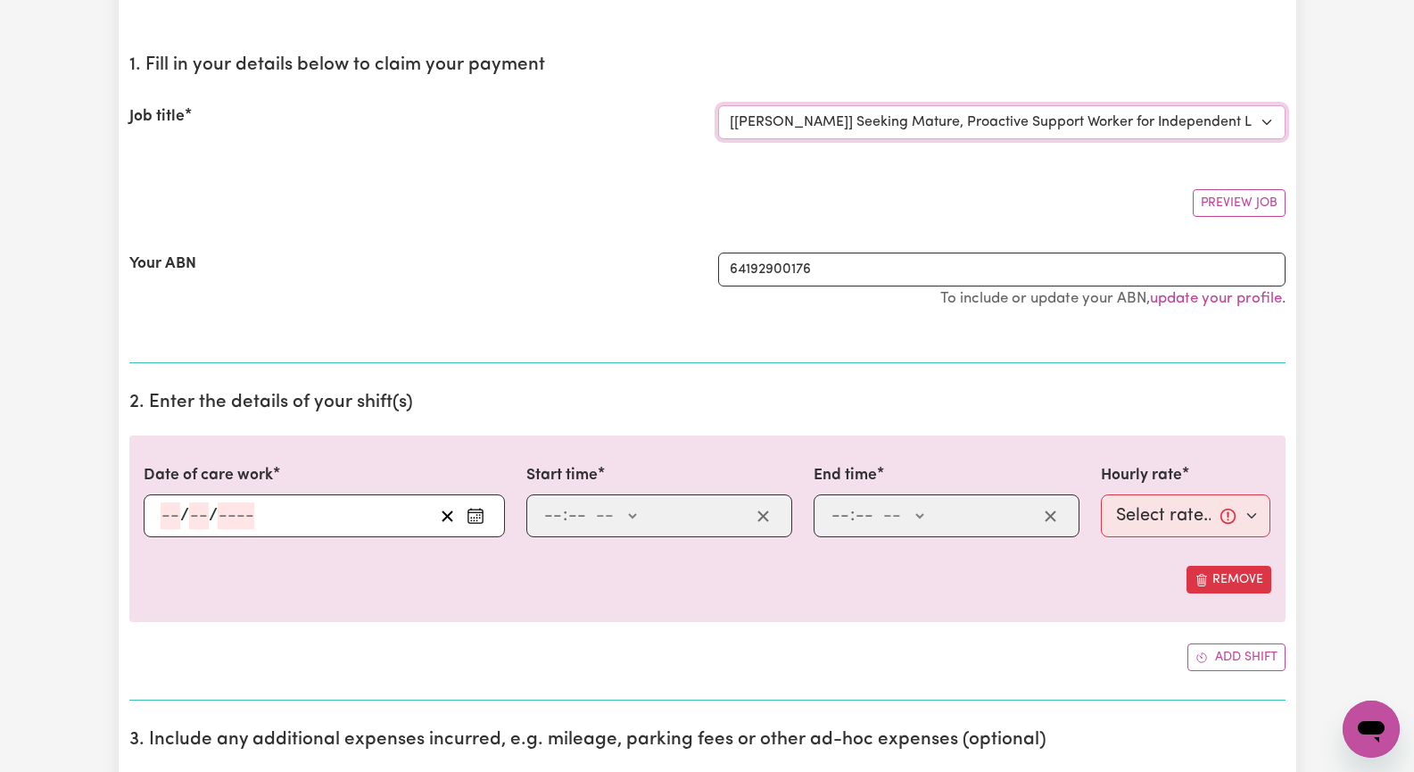
scroll to position [178, 0]
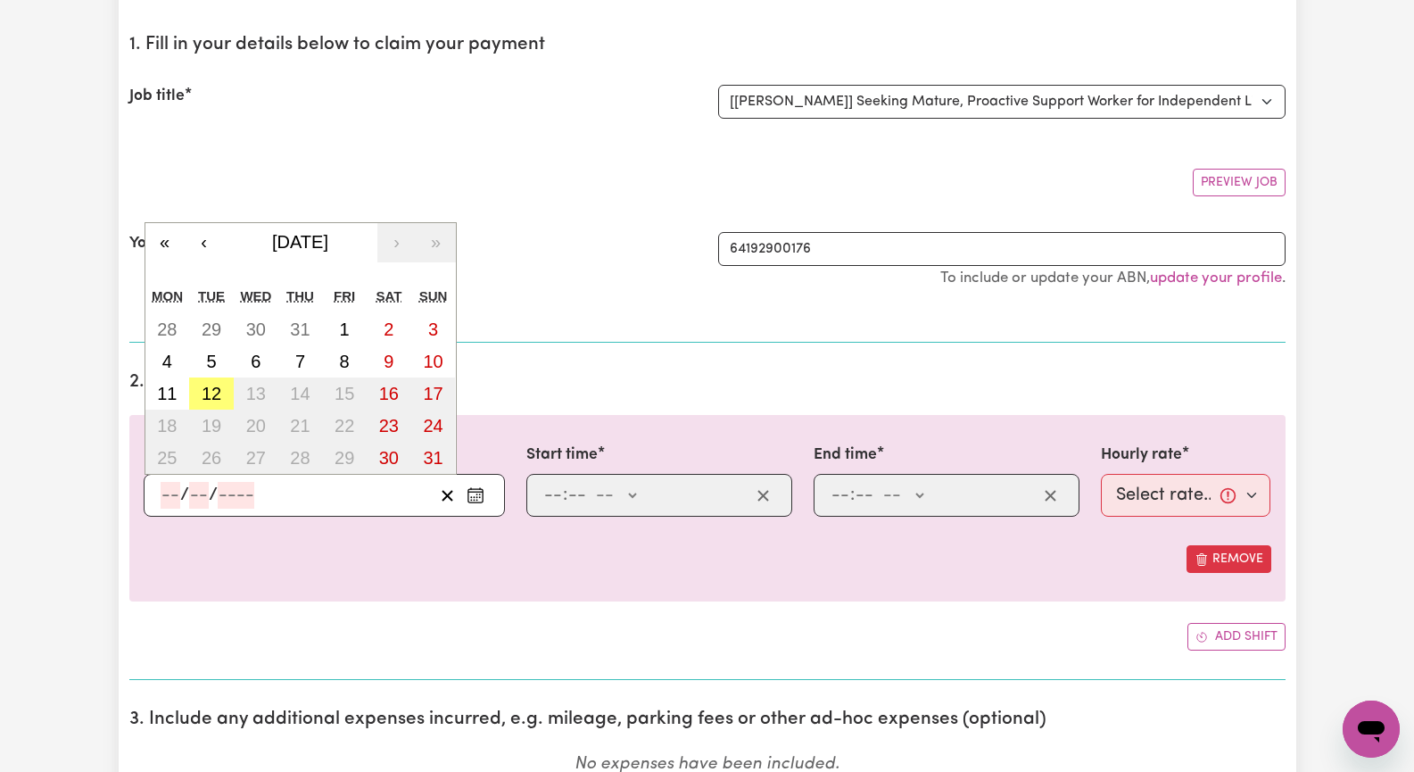
click at [171, 493] on input "number" at bounding box center [171, 495] width 20 height 27
click at [212, 390] on abbr "12" at bounding box center [212, 394] width 20 height 20
type input "[DATE]"
type input "12"
type input "8"
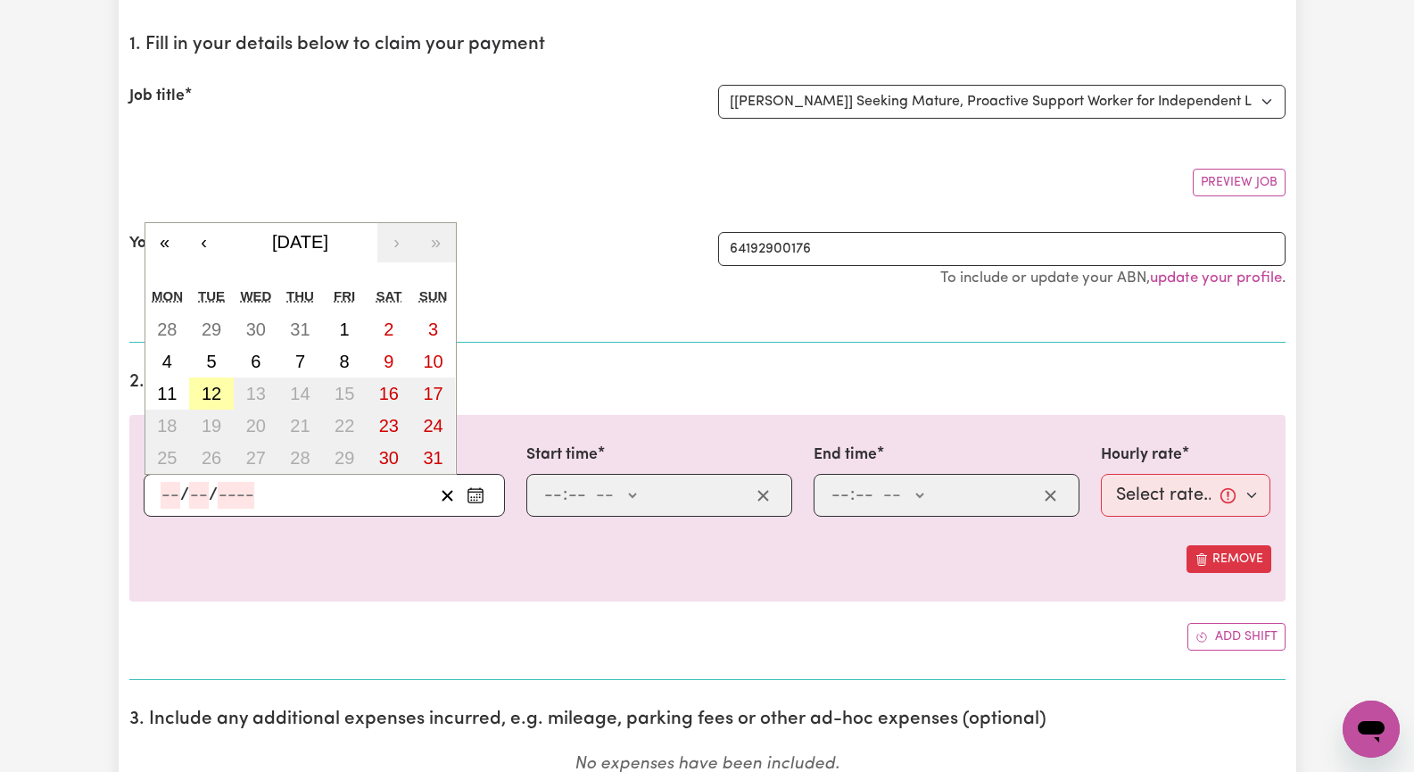
type input "2025"
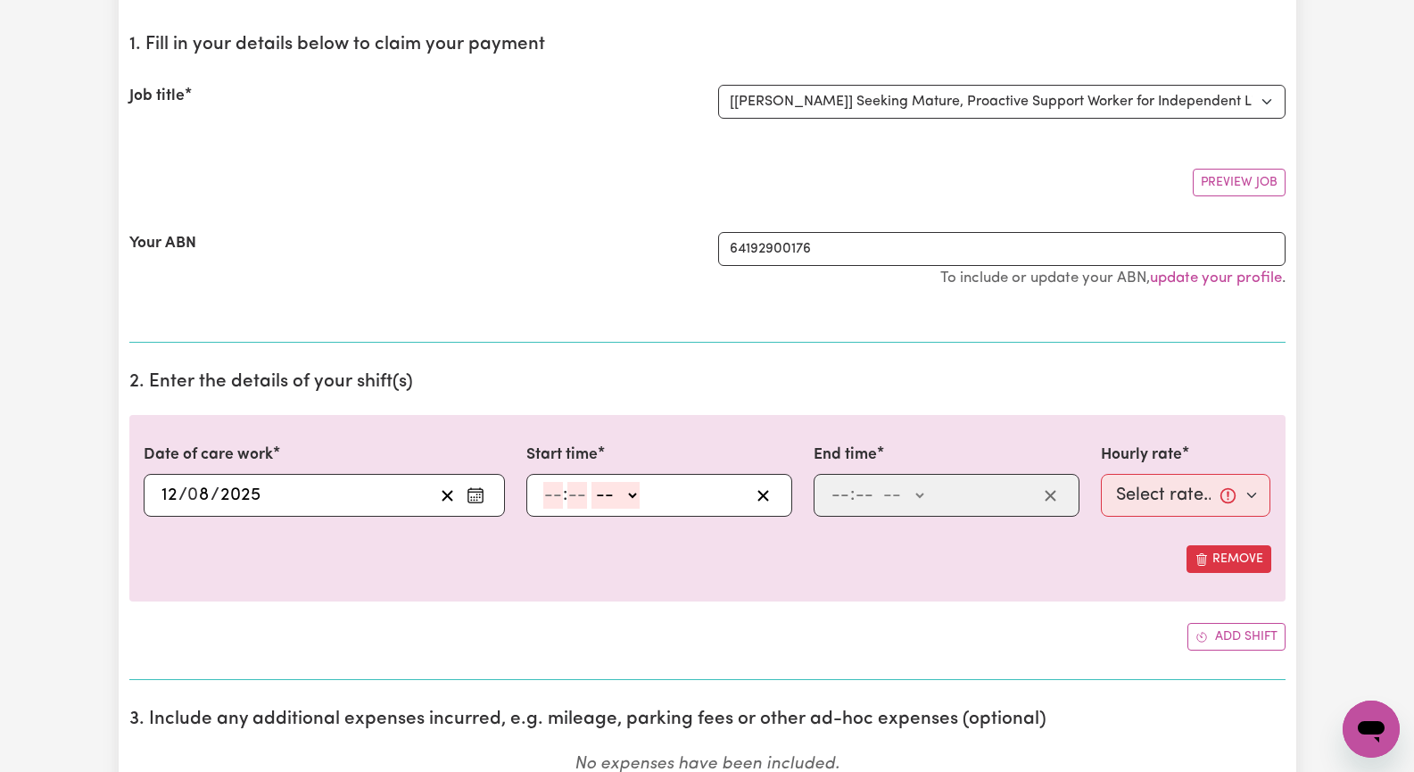
click at [554, 499] on input "number" at bounding box center [553, 495] width 20 height 27
type input "2"
type input "0"
click at [628, 494] on select "-- AM PM" at bounding box center [612, 495] width 48 height 27
select select "pm"
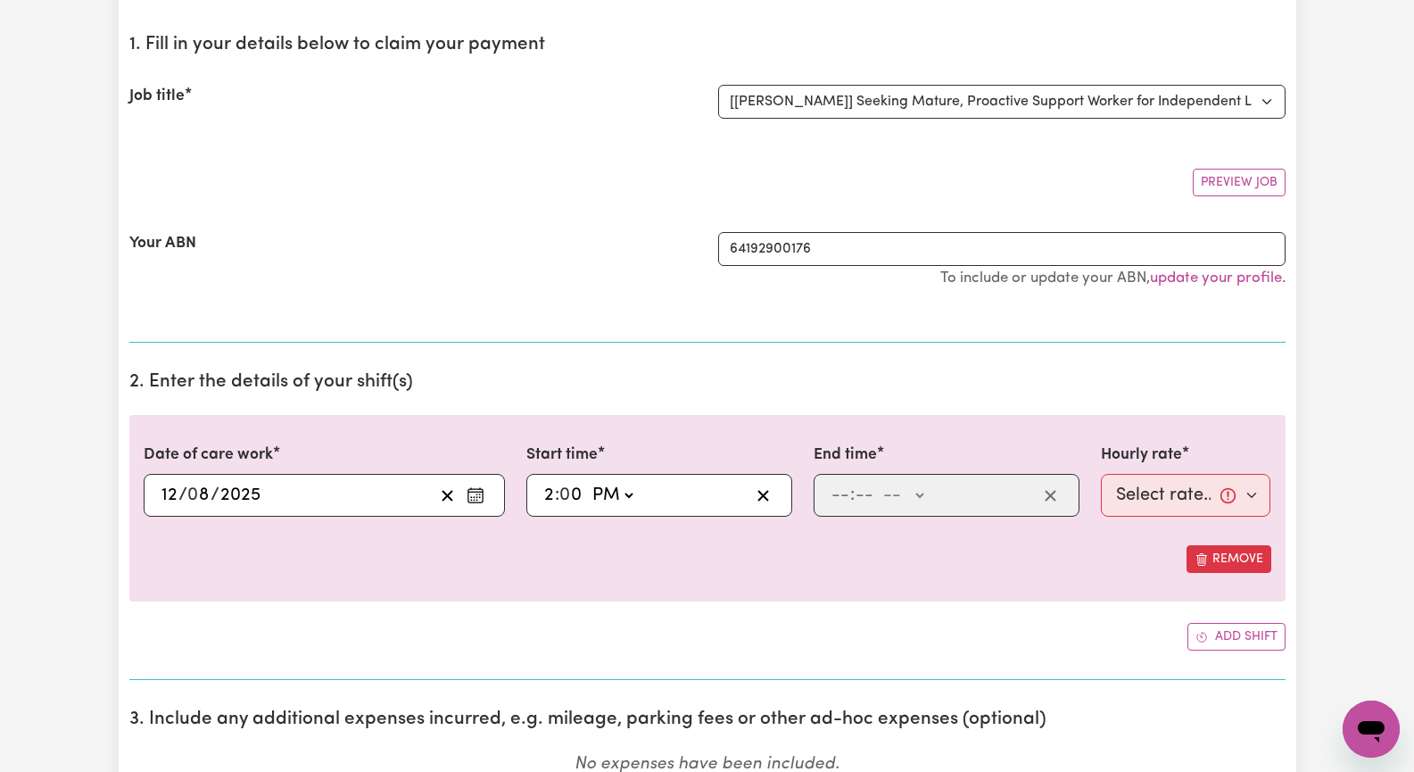
click at [588, 482] on select "-- AM PM" at bounding box center [612, 495] width 48 height 27
type input "14:00"
click at [831, 491] on input "number" at bounding box center [841, 495] width 20 height 27
type input "5"
type input "15"
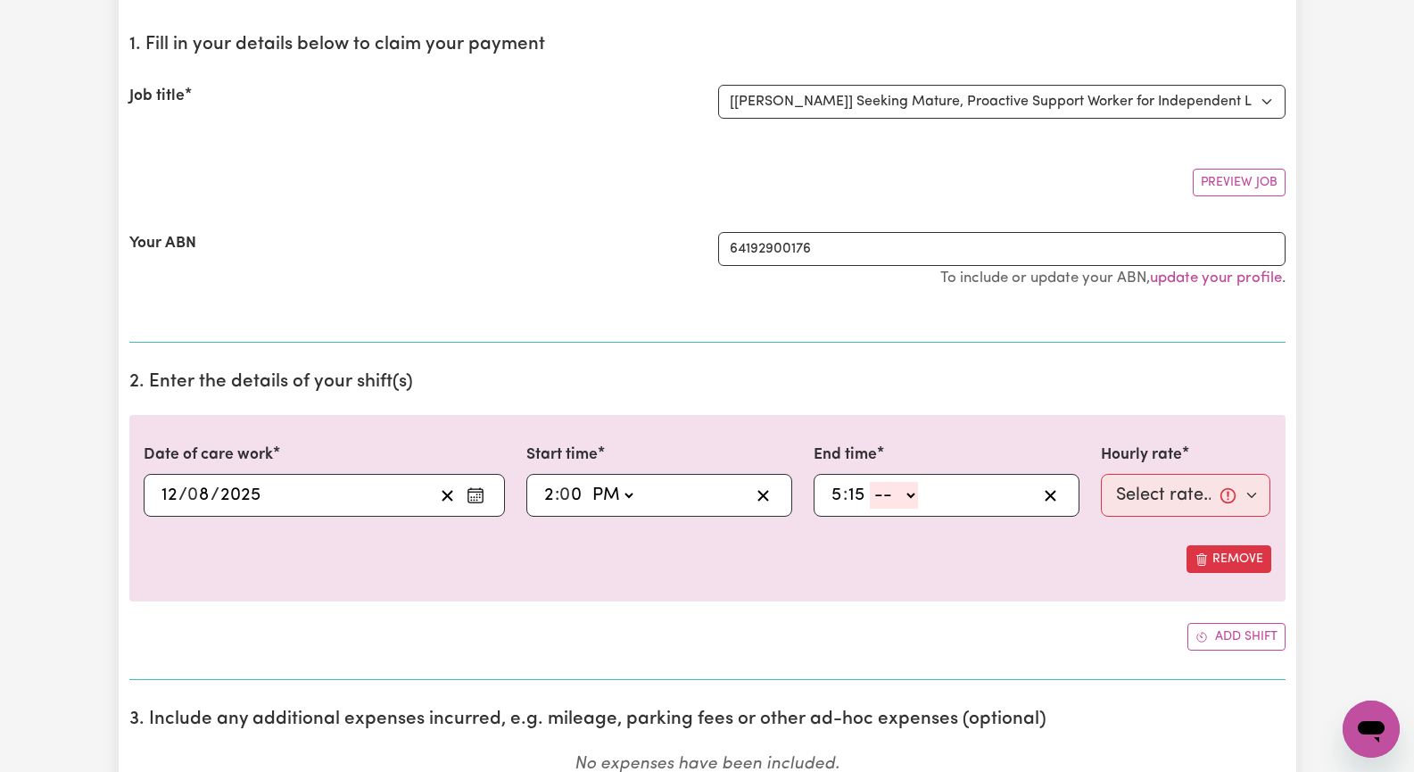
click at [912, 494] on select "-- AM PM" at bounding box center [894, 495] width 48 height 27
select select "pm"
click at [870, 482] on select "-- AM PM" at bounding box center [894, 495] width 48 height 27
type input "17:15"
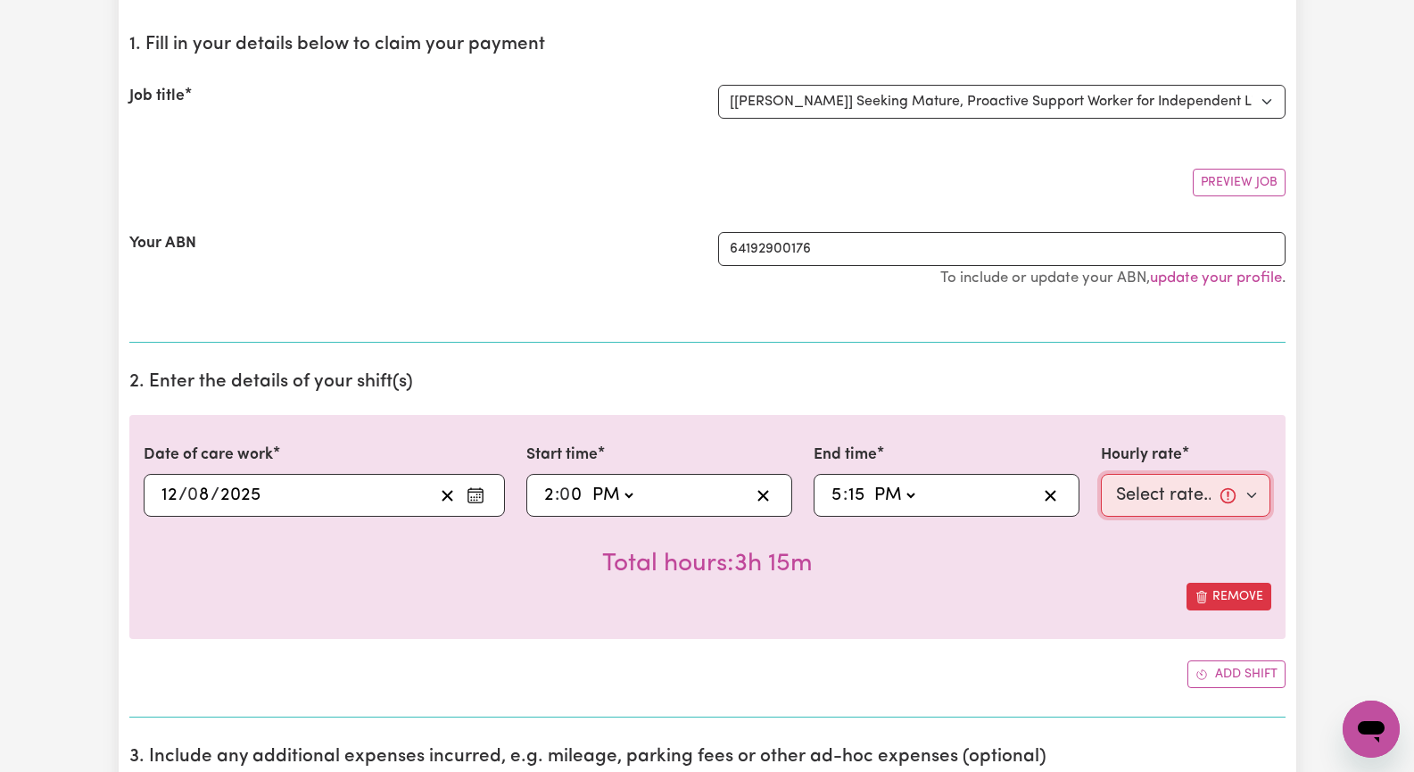
click at [1252, 494] on select "Select rate... $62.00 (Weekday)" at bounding box center [1186, 495] width 170 height 43
select select "62-Weekday"
click at [1101, 474] on select "Select rate... $62.00 (Weekday)" at bounding box center [1186, 495] width 170 height 43
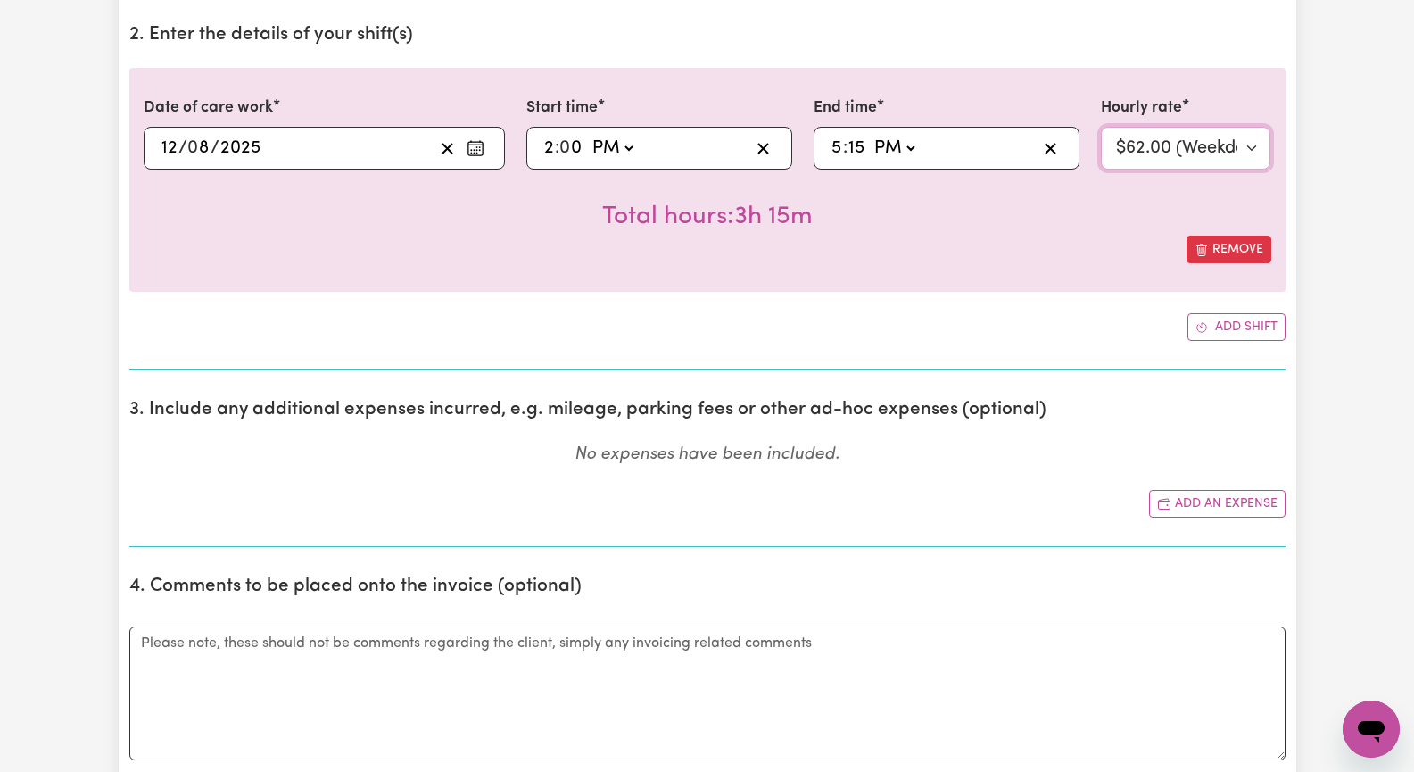
scroll to position [625, 0]
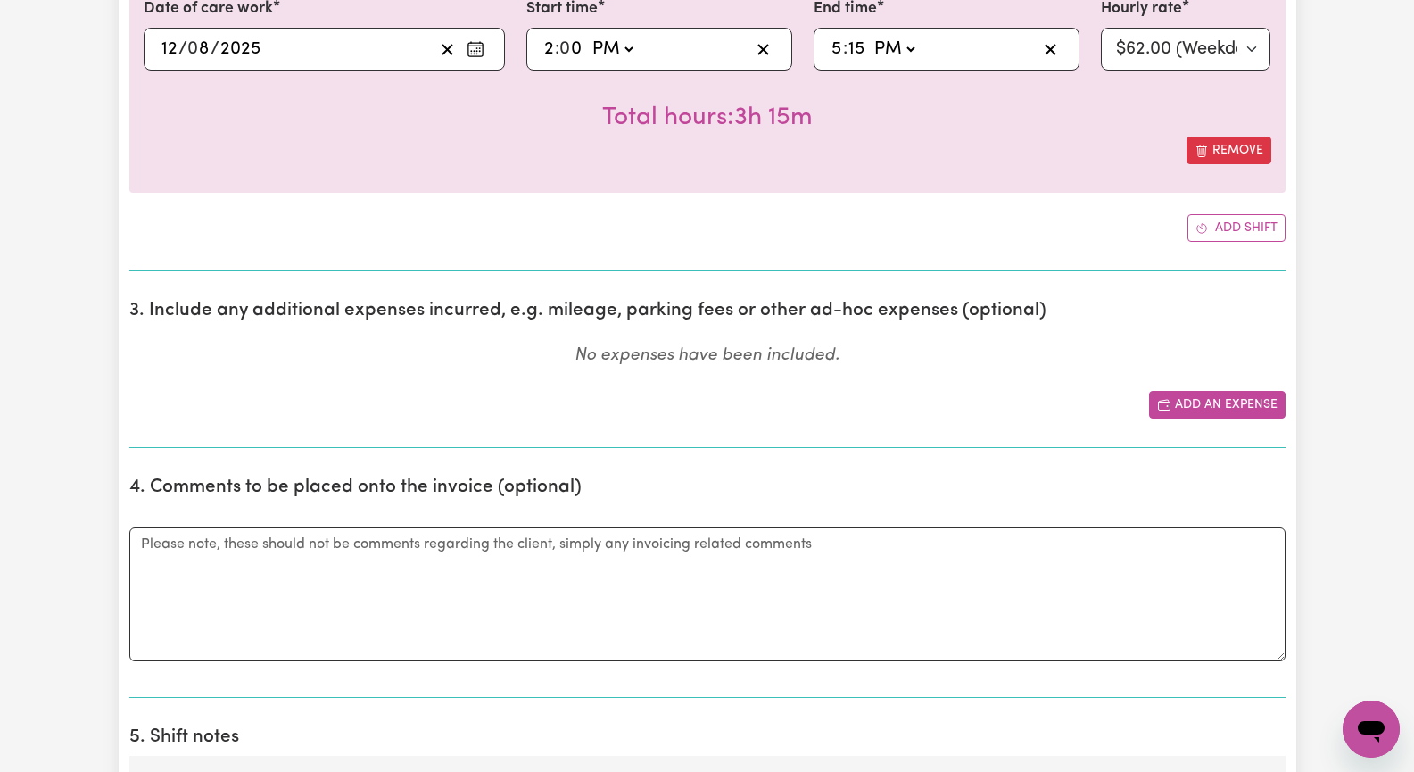
click at [1189, 406] on button "Add an expense" at bounding box center [1217, 405] width 137 height 28
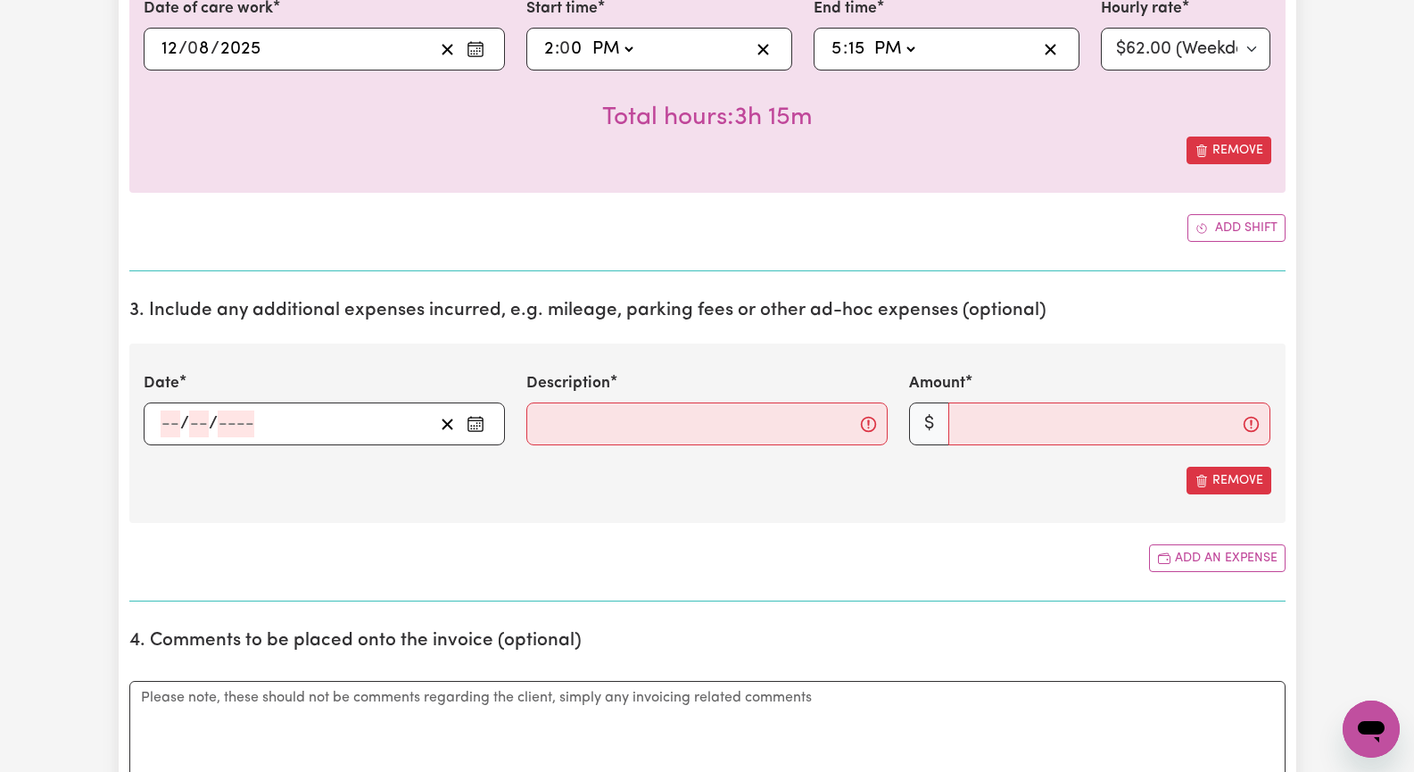
click at [472, 422] on icon "Enter the date of expense" at bounding box center [476, 424] width 18 height 18
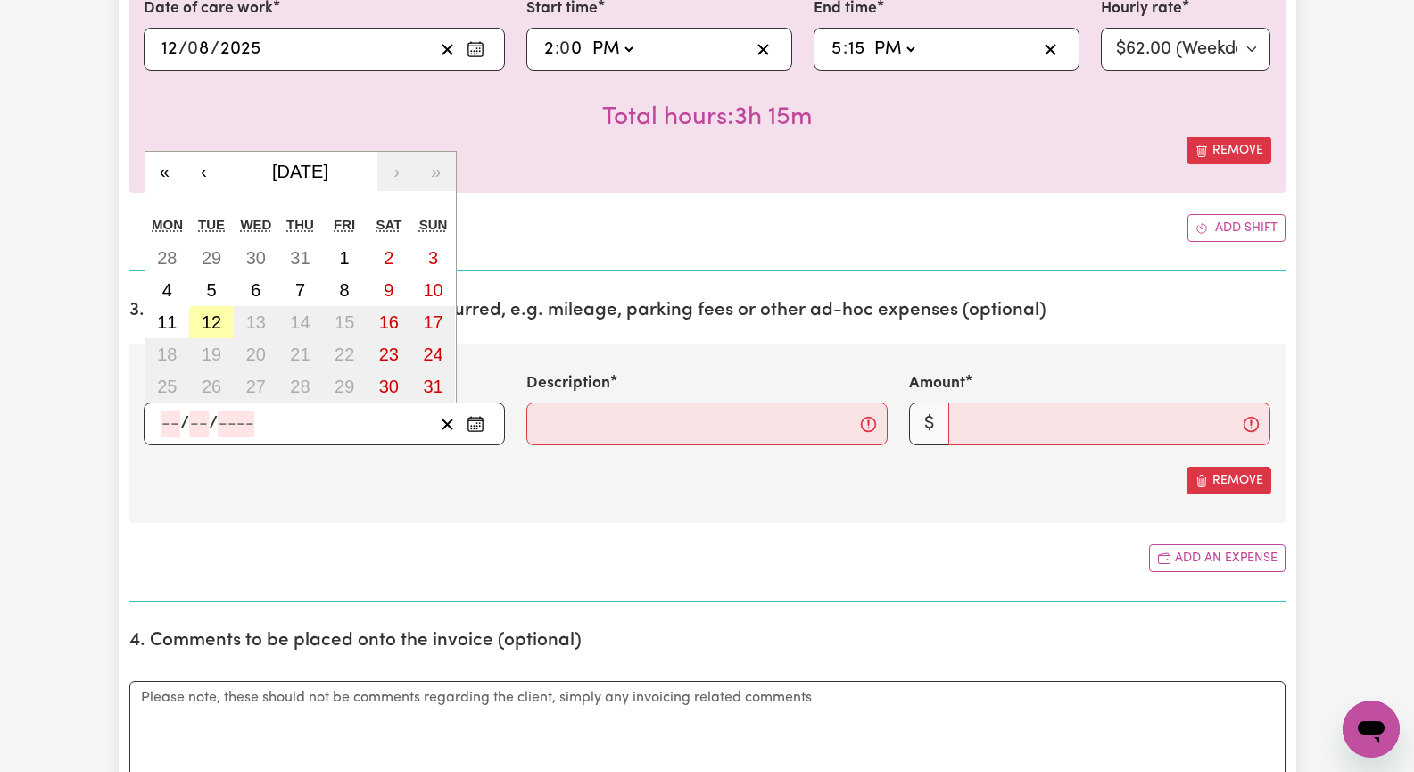
click at [211, 323] on abbr "12" at bounding box center [212, 322] width 20 height 20
type input "[DATE]"
type input "12"
type input "8"
type input "2025"
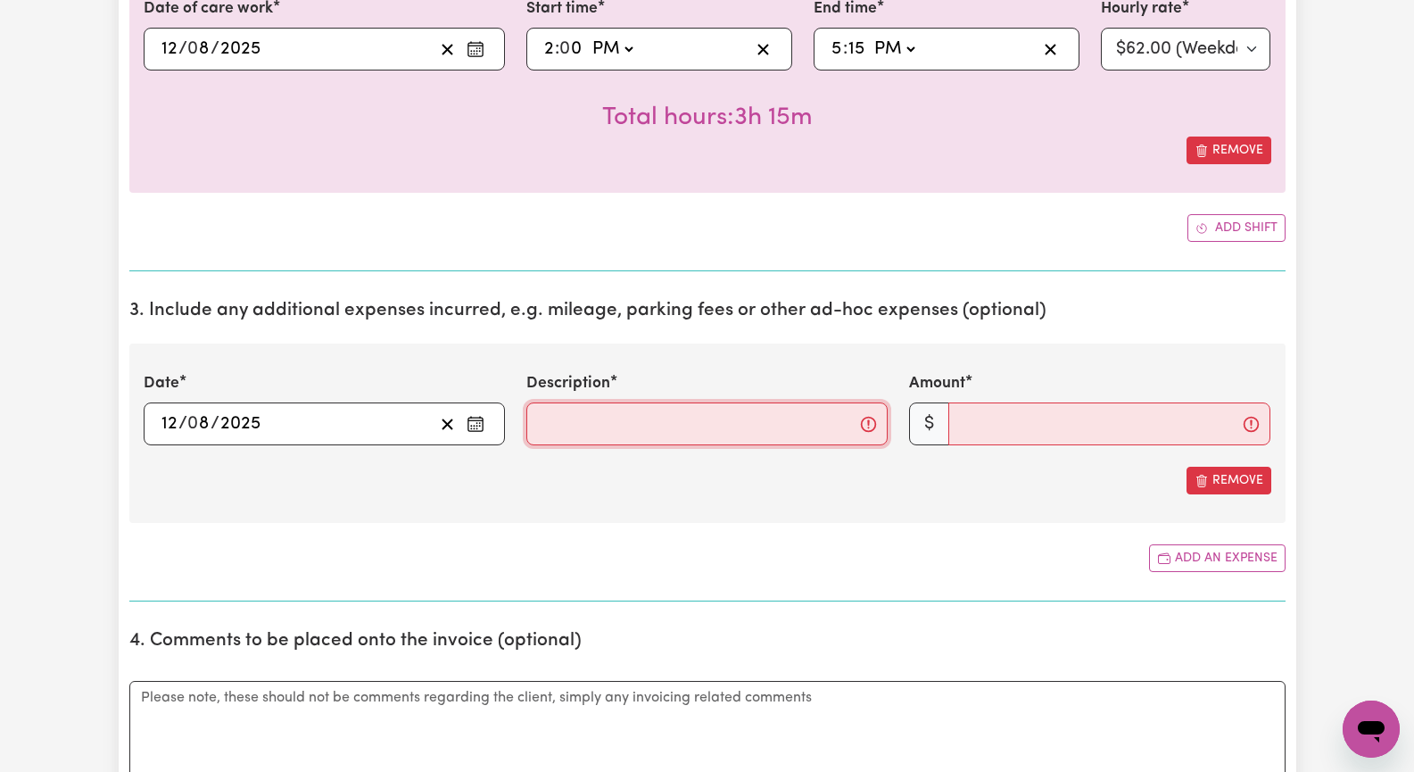
click at [569, 421] on input "Description" at bounding box center [706, 423] width 361 height 43
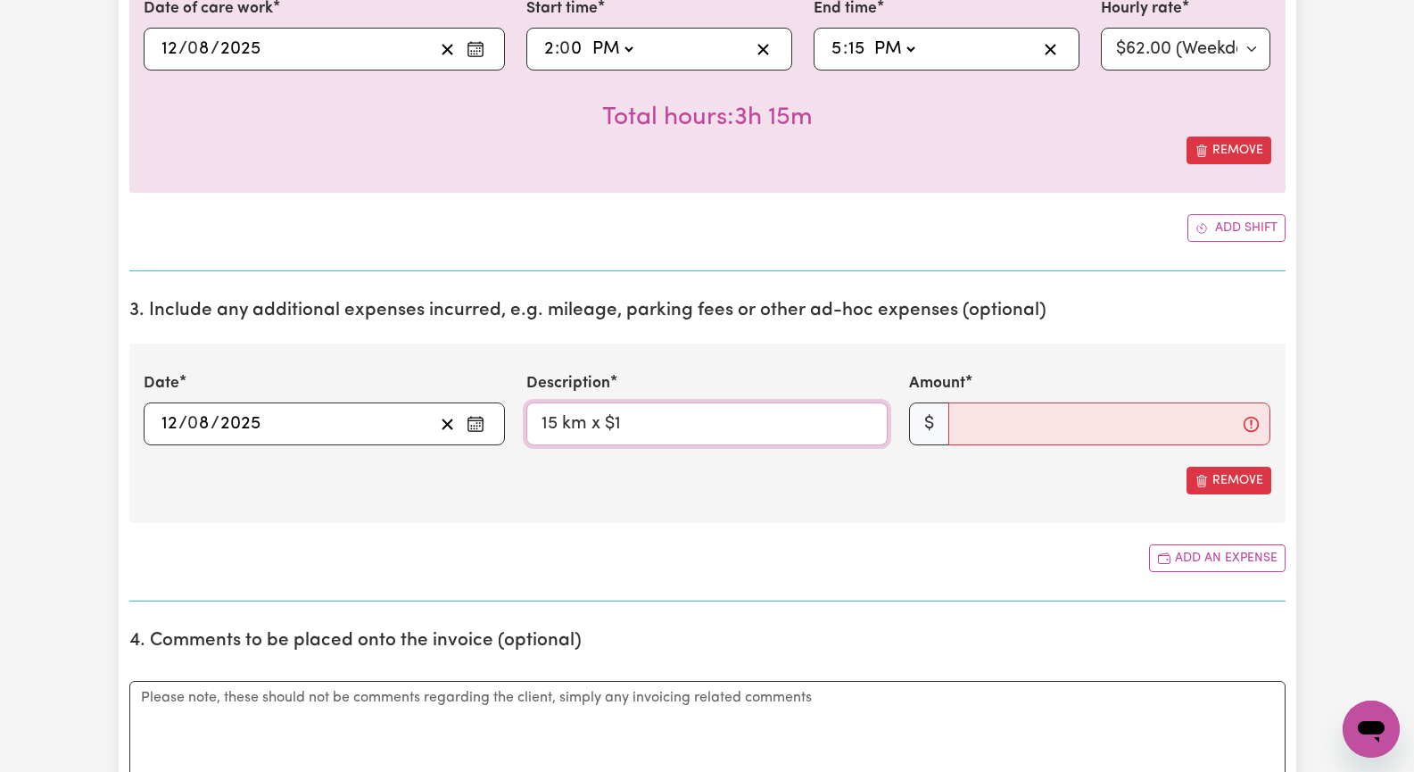
type input "15 km x $1"
click at [984, 423] on input "Amount" at bounding box center [1109, 423] width 322 height 43
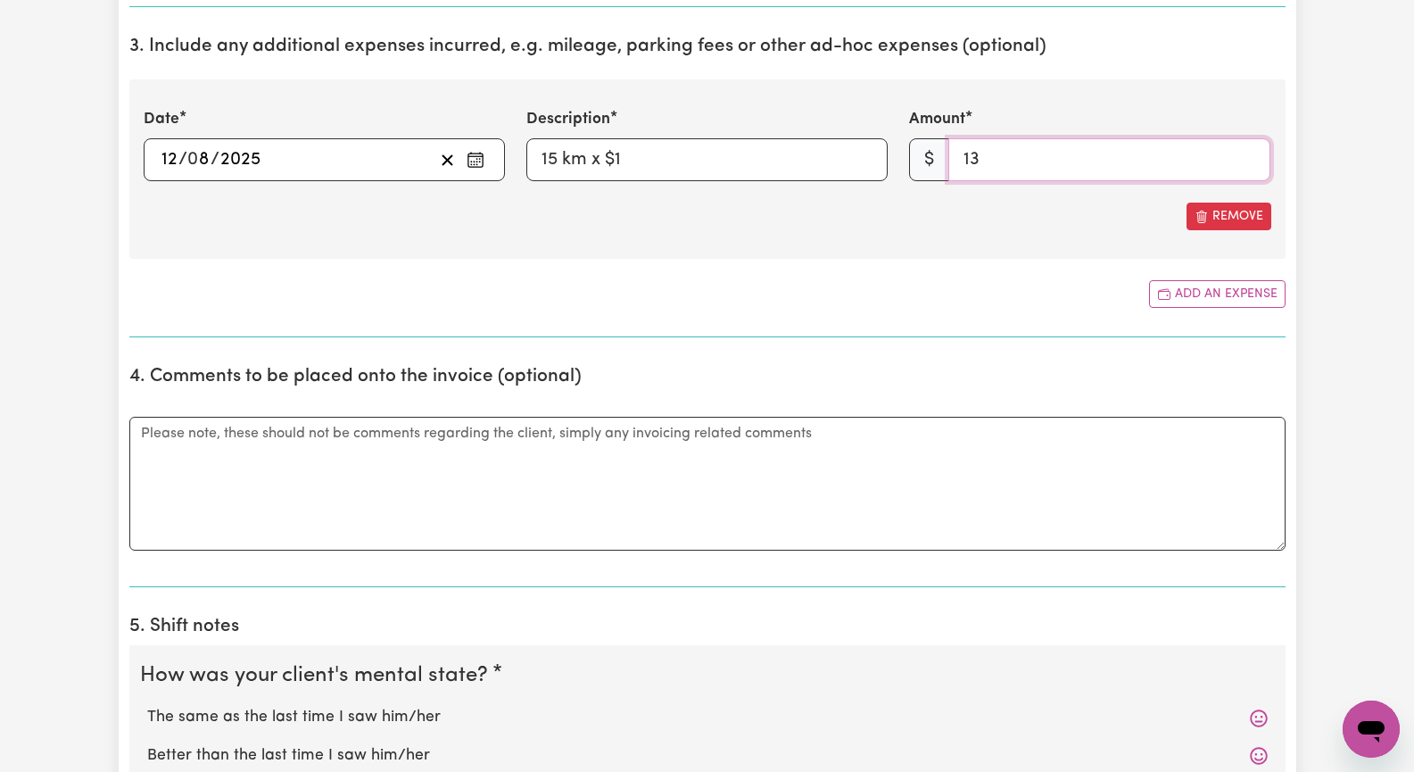
scroll to position [892, 0]
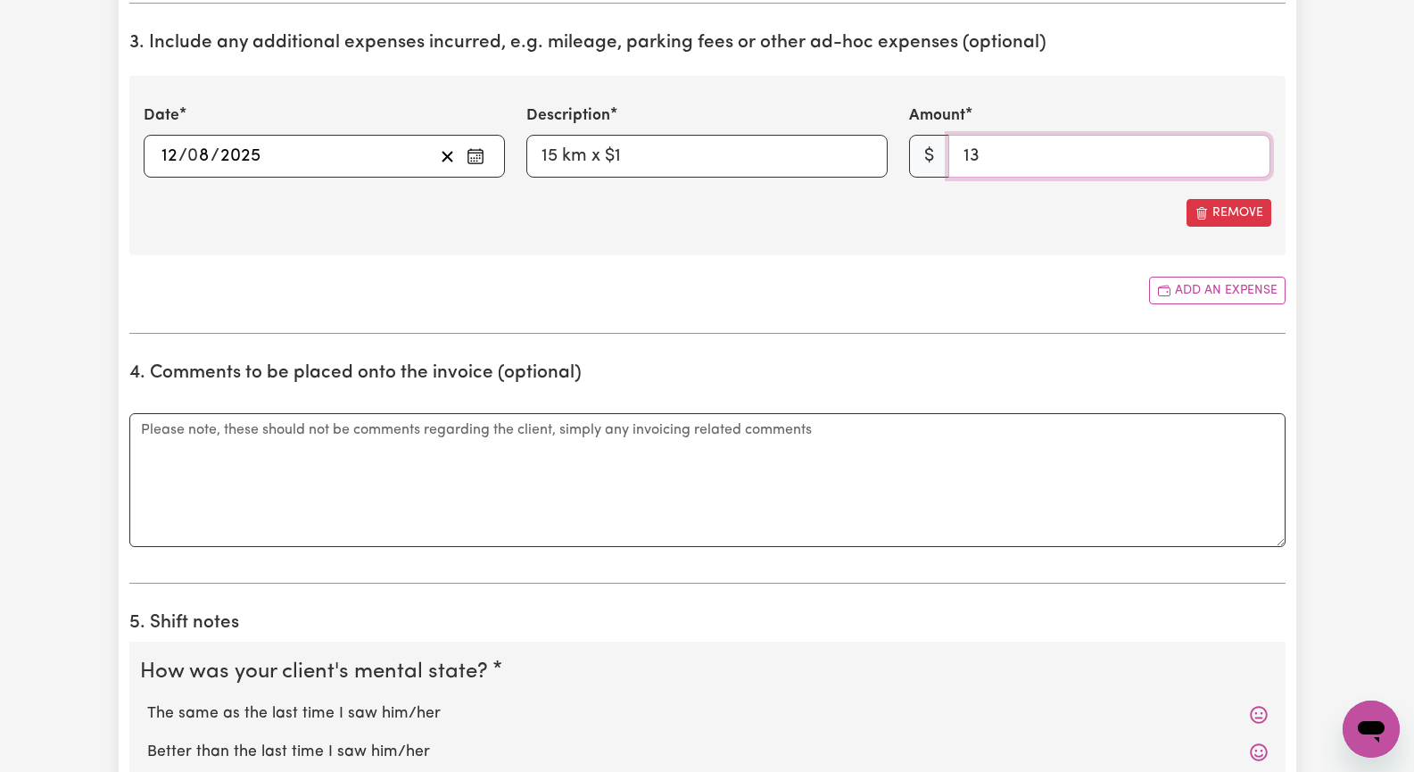
type input "13"
click at [259, 720] on label "The same as the last time I saw him/her" at bounding box center [707, 713] width 1121 height 23
click at [147, 702] on input "The same as the last time I saw him/her" at bounding box center [146, 701] width 1 height 1
radio input "true"
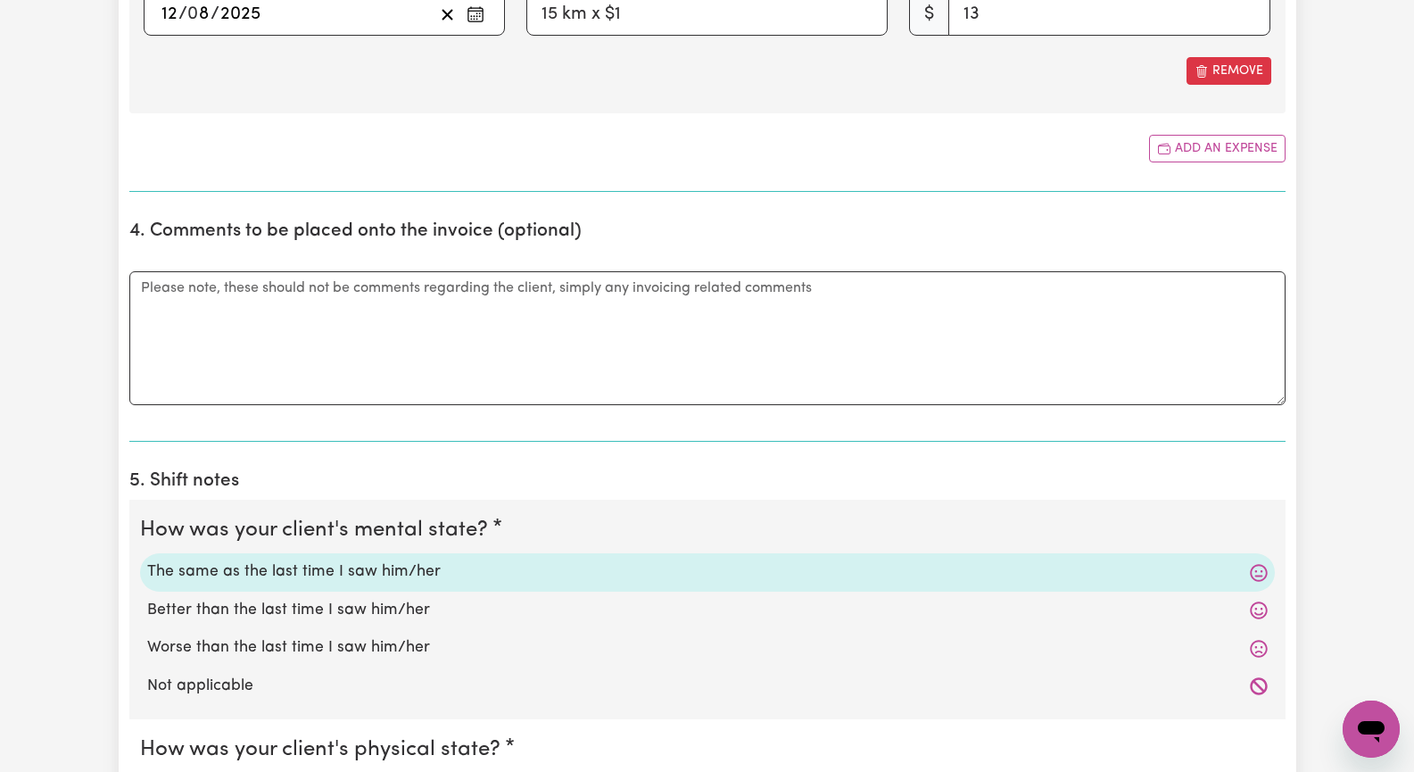
scroll to position [1071, 0]
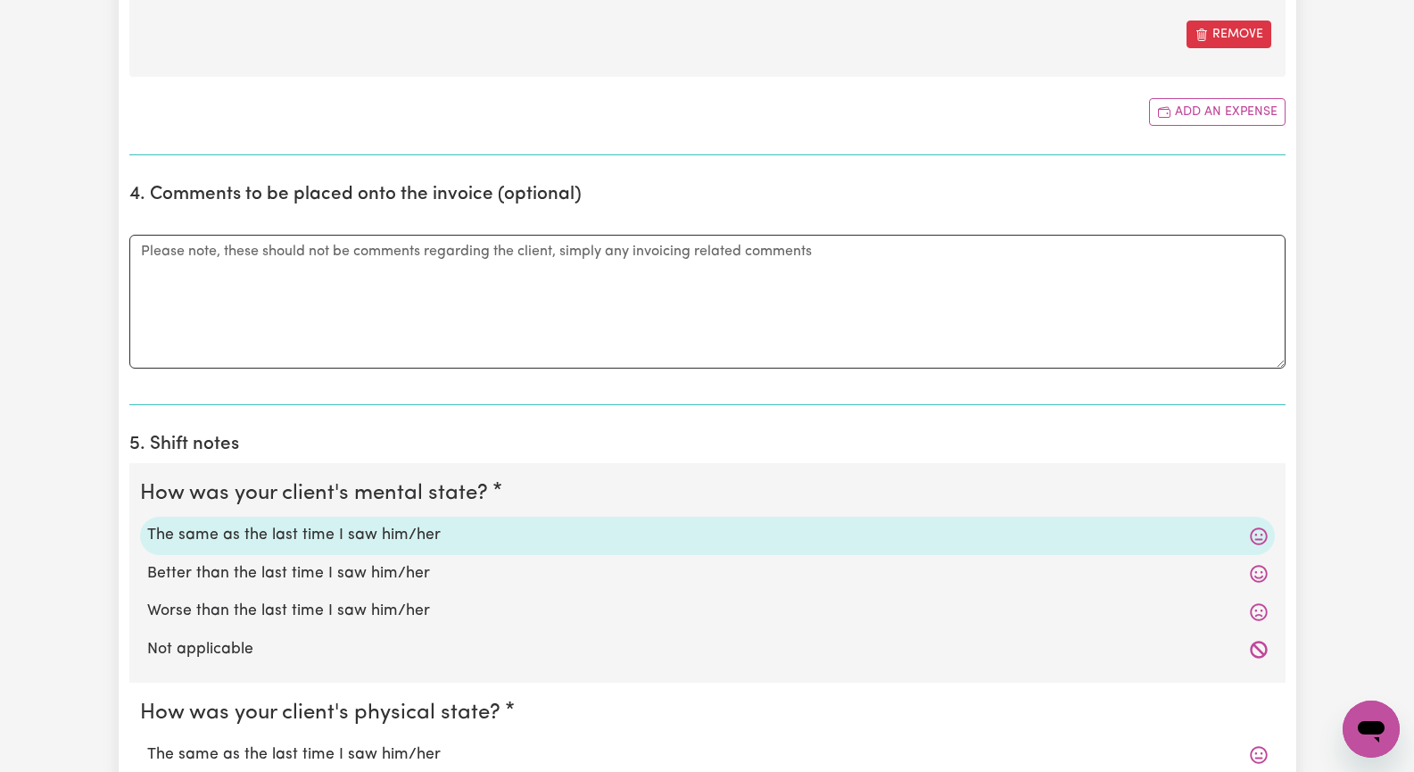
click at [272, 747] on label "The same as the last time I saw him/her" at bounding box center [707, 754] width 1121 height 23
click at [147, 743] on input "The same as the last time I saw him/her" at bounding box center [146, 742] width 1 height 1
radio input "true"
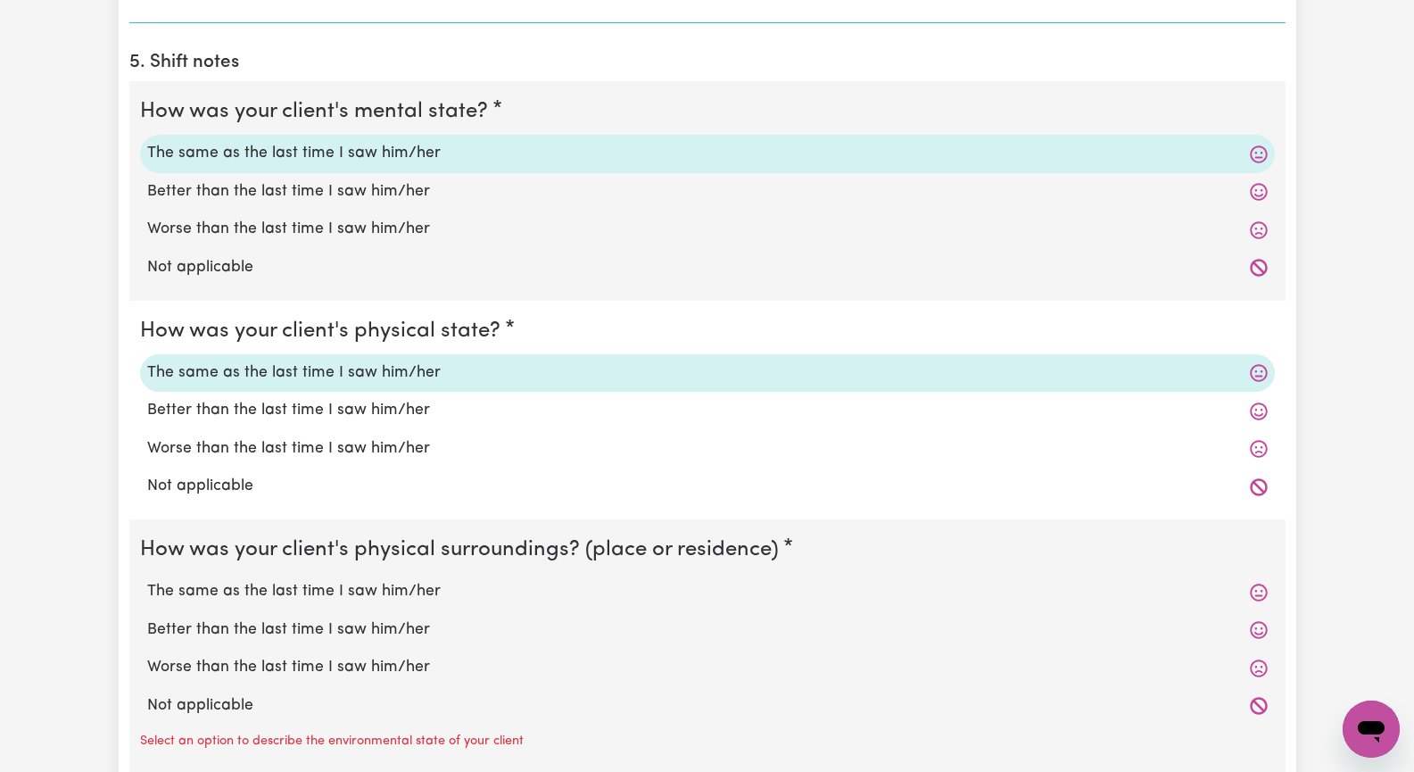
scroll to position [1606, 0]
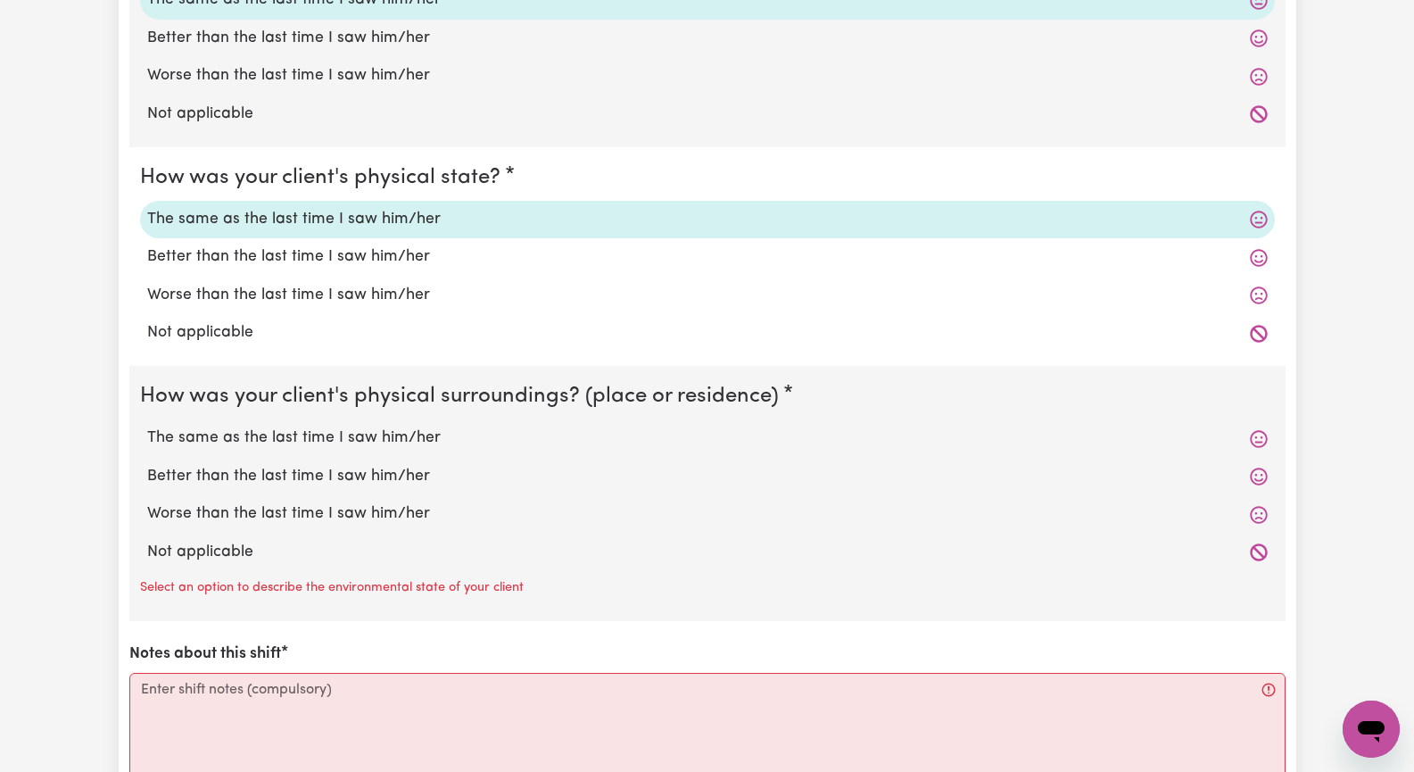
click at [245, 558] on label "Not applicable" at bounding box center [707, 552] width 1121 height 23
click at [147, 541] on input "Not applicable" at bounding box center [146, 540] width 1 height 1
radio input "true"
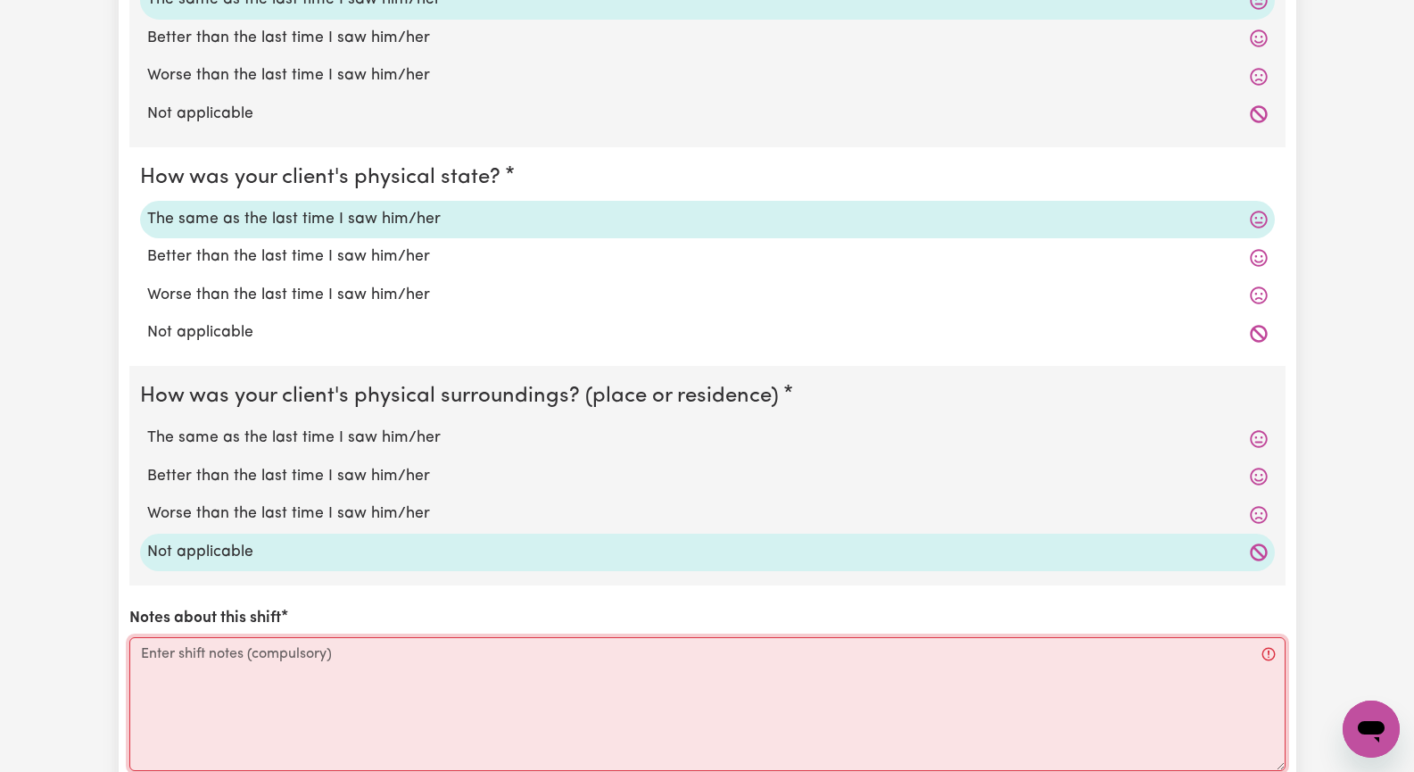
click at [245, 682] on textarea "Notes about this shift" at bounding box center [707, 704] width 1156 height 134
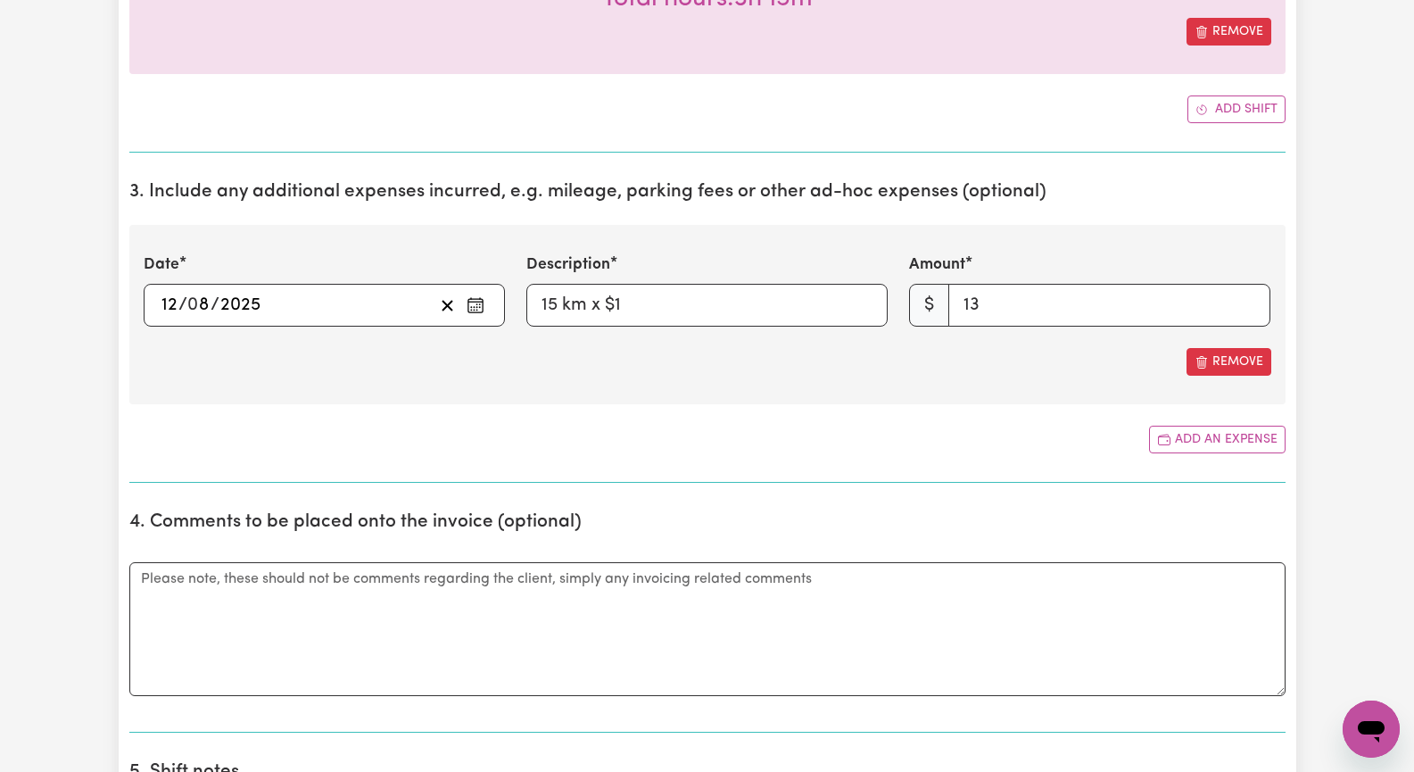
scroll to position [714, 0]
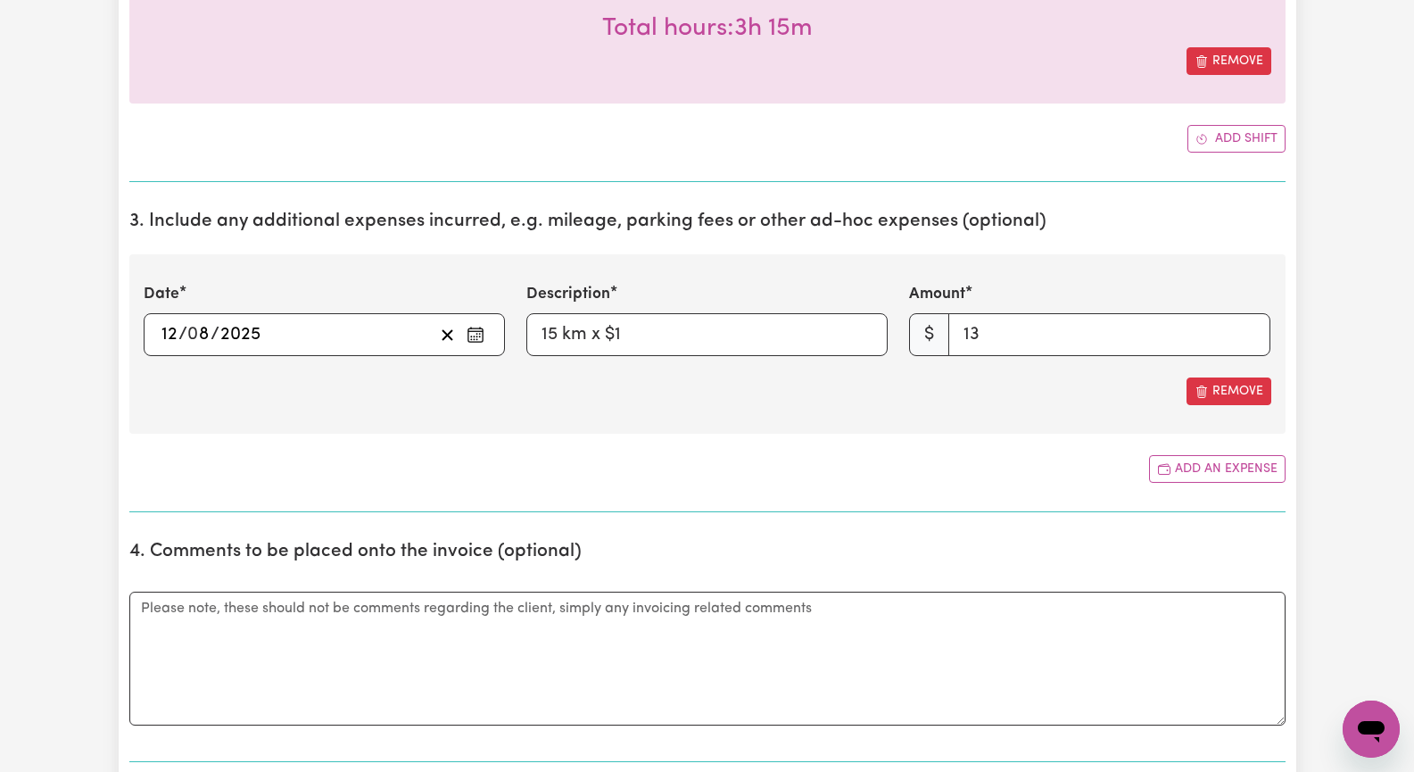
type textarea "We went to get lunch and then to a movie in [GEOGRAPHIC_DATA], [PERSON_NAME] at…"
click at [997, 338] on input "13" at bounding box center [1109, 334] width 322 height 43
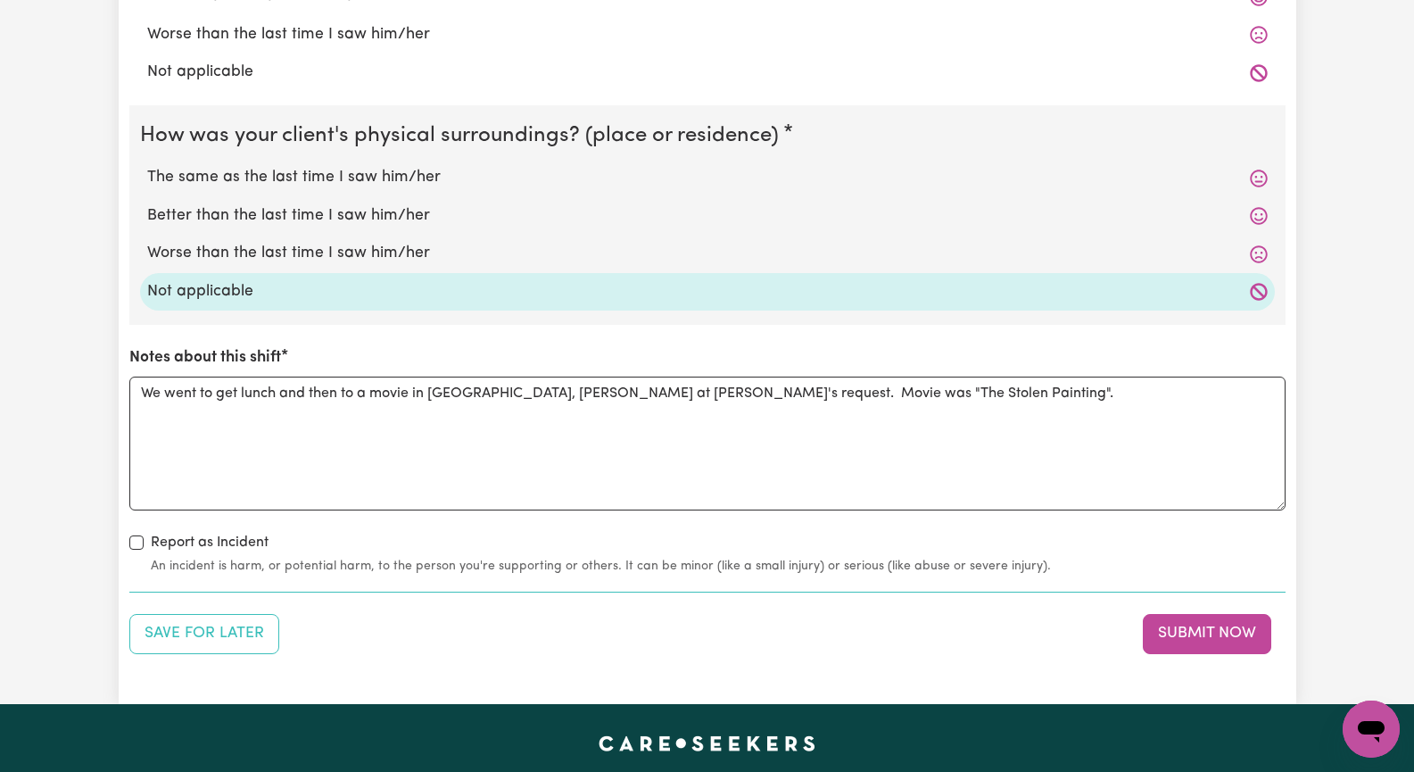
scroll to position [1963, 0]
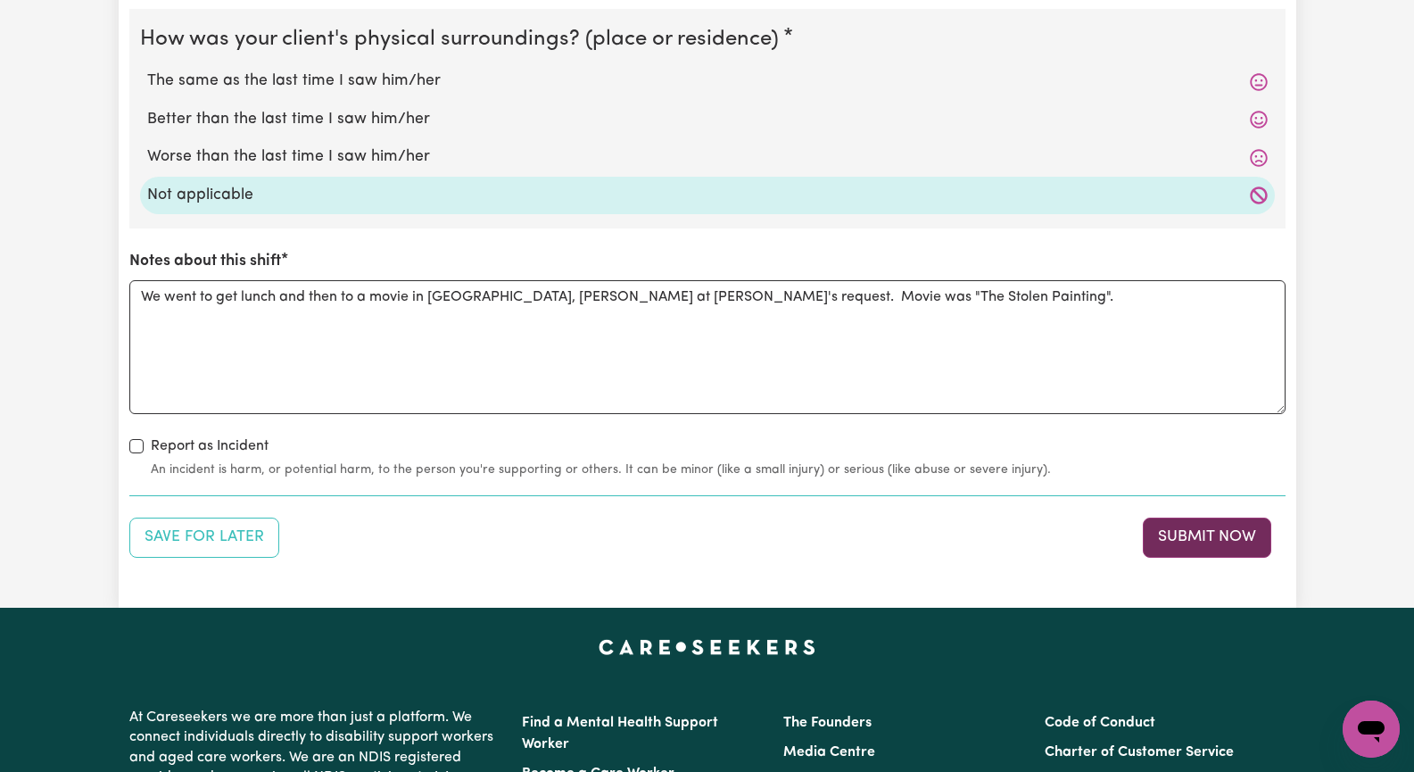
type input "15"
click at [1208, 542] on button "Submit Now" at bounding box center [1207, 536] width 128 height 39
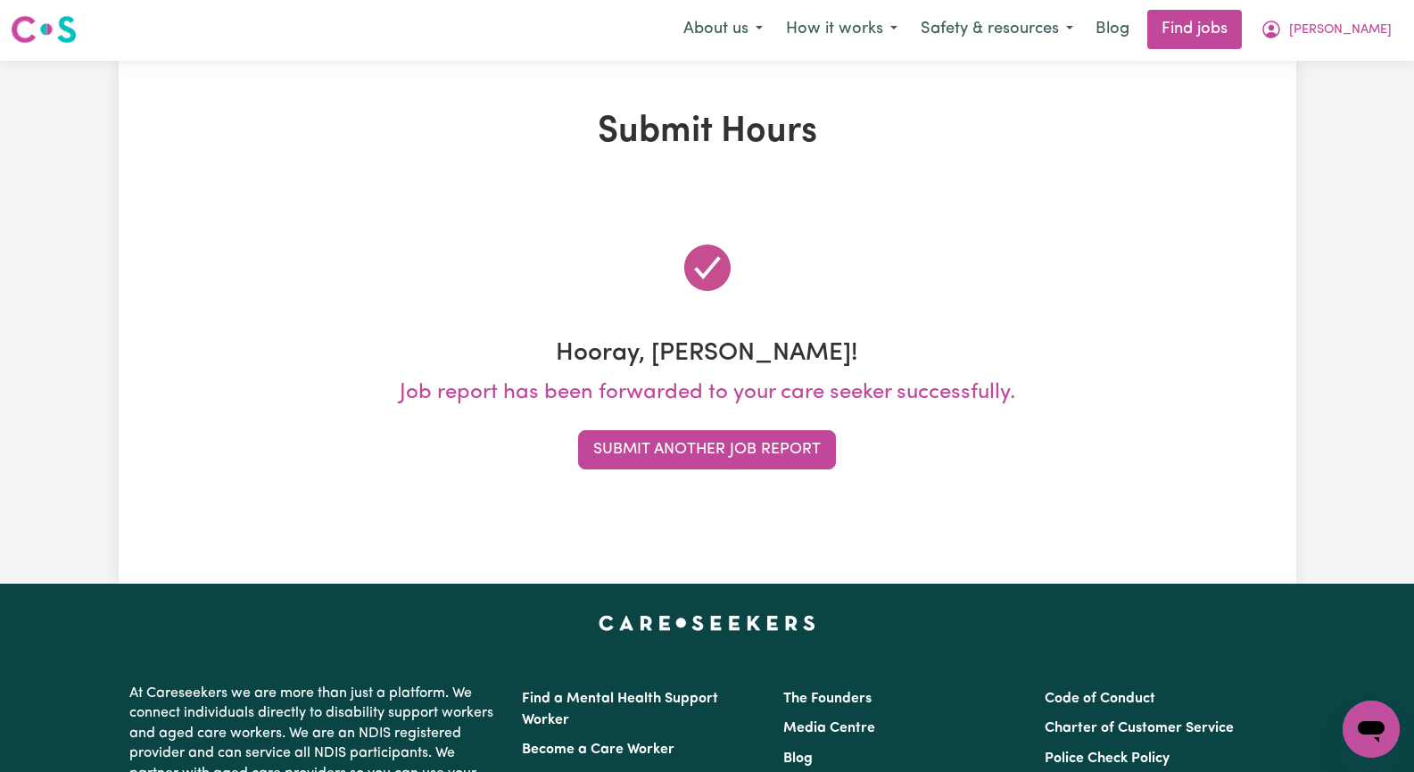
scroll to position [0, 0]
